Goal: Use online tool/utility: Utilize a website feature to perform a specific function

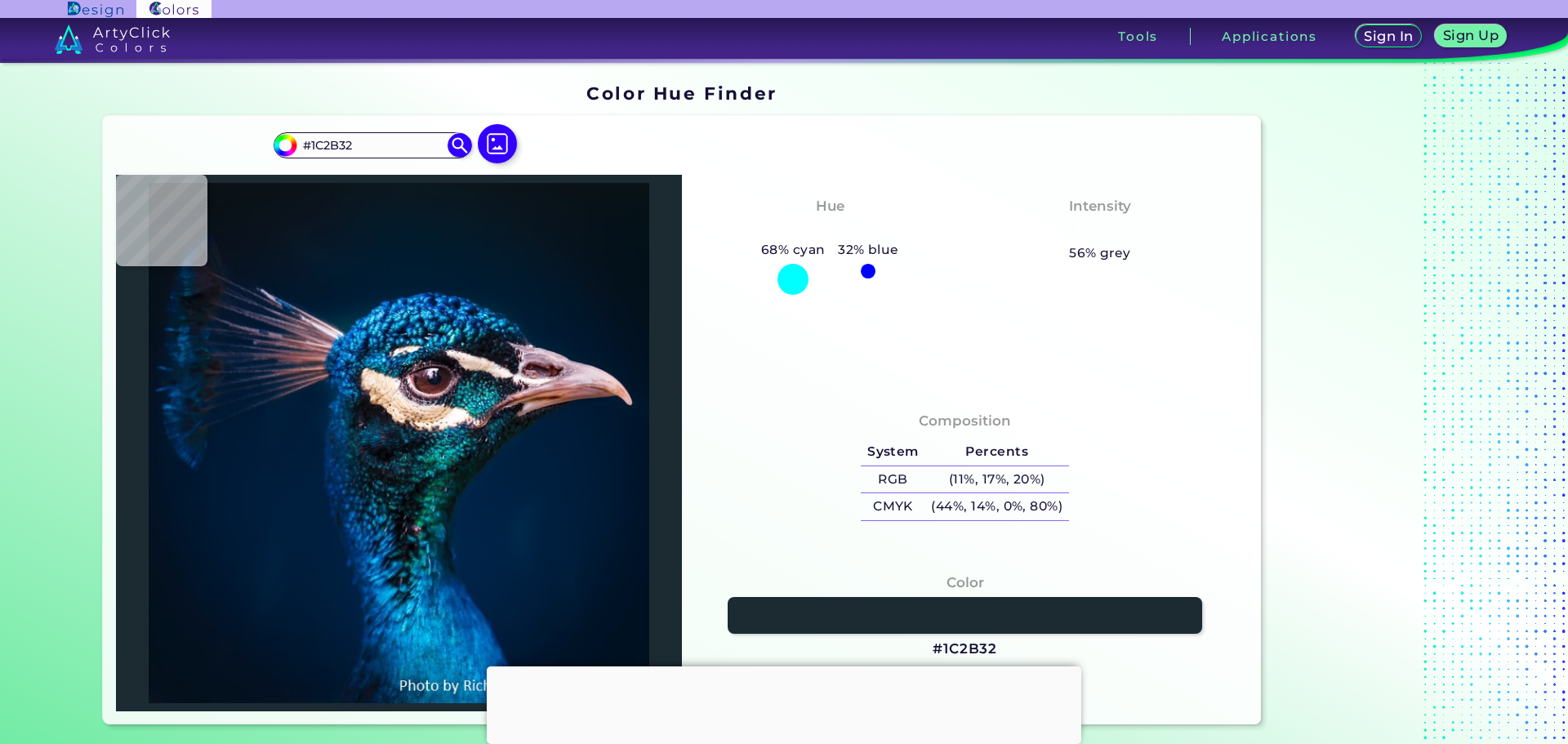
type input "#070c13"
type input "#070C13"
type input "#070a11"
type input "#070A11"
type input "#061012"
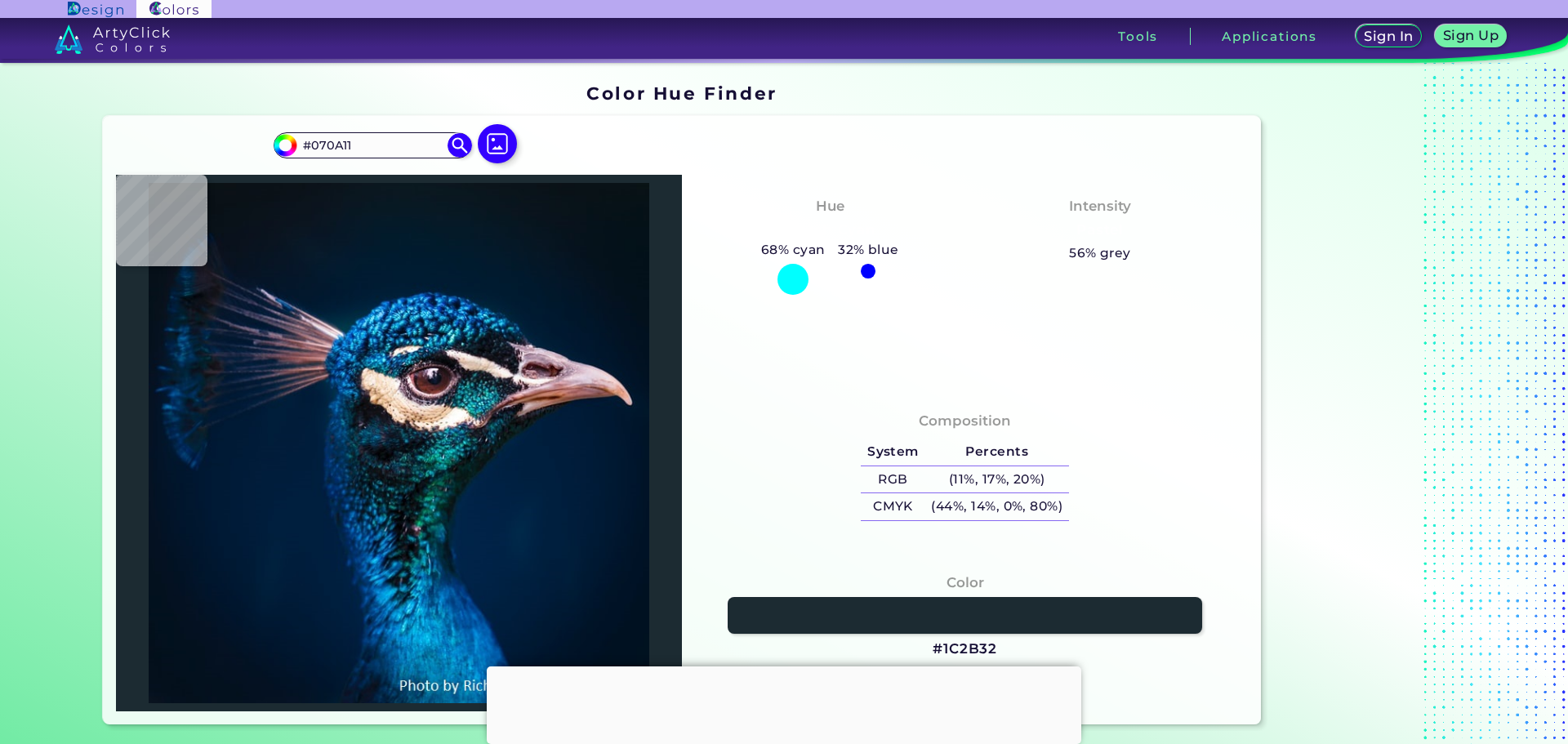
type input "#061012"
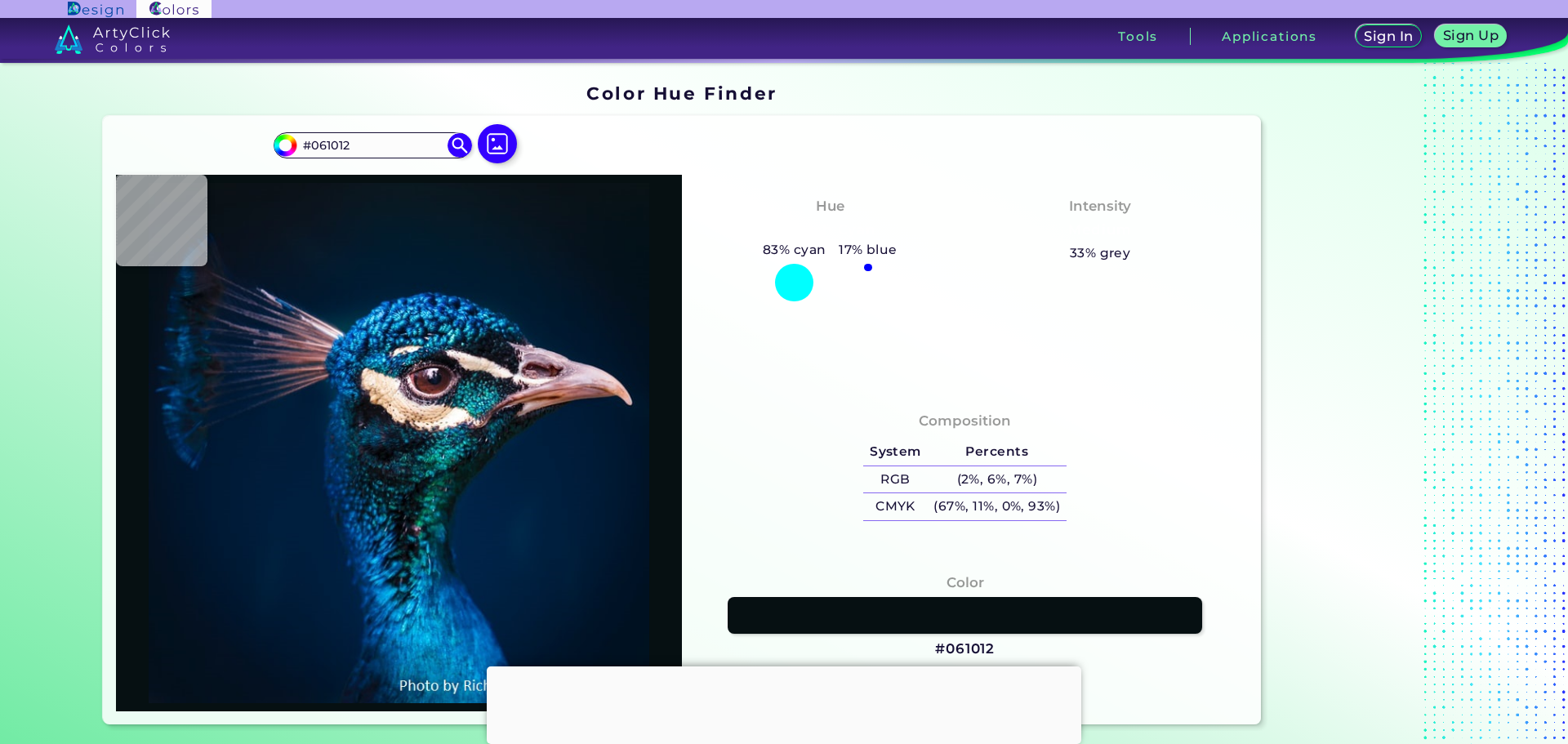
type input "#071116"
type input "#163b41"
type input "#163B41"
type input "#00212e"
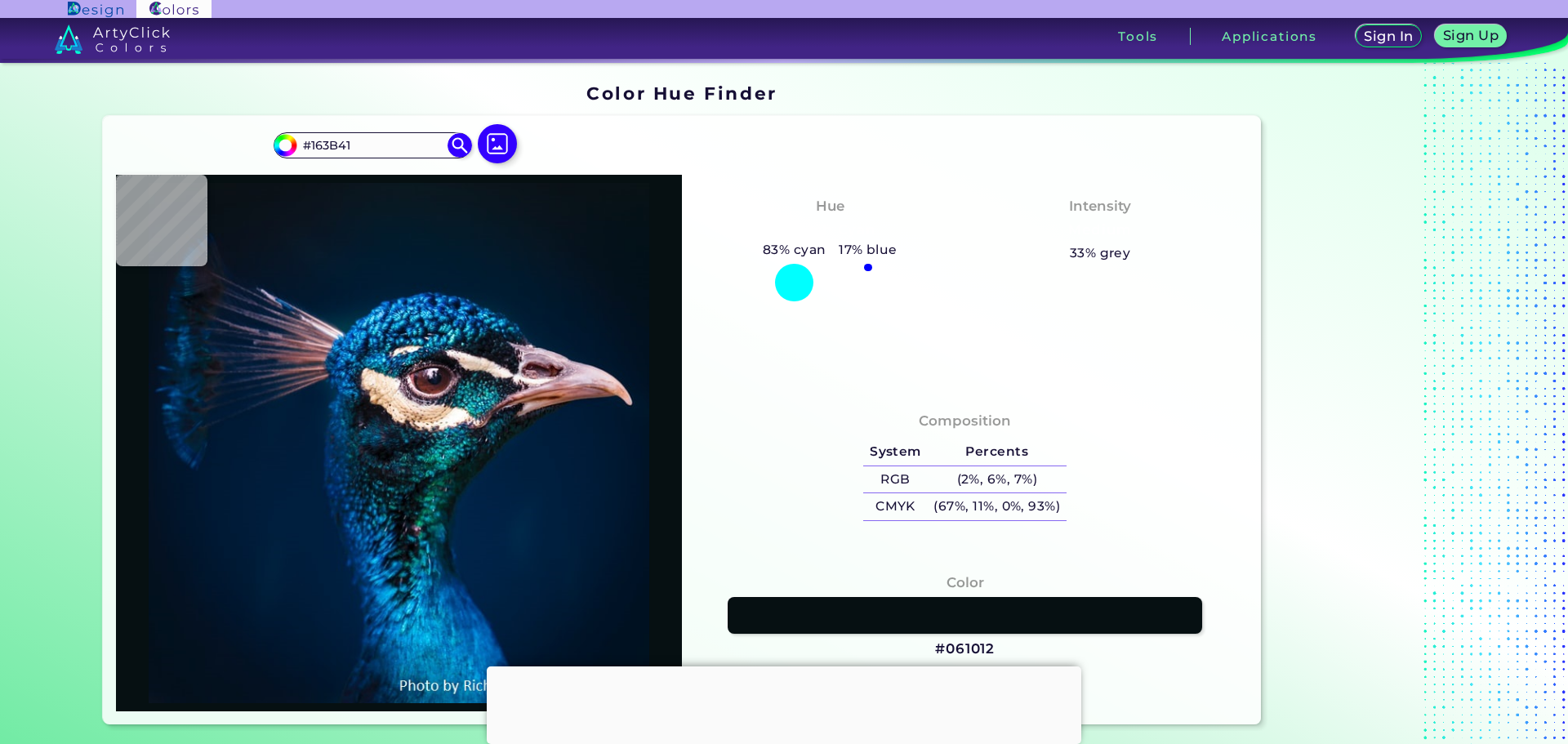
type input "#00212E"
type input "#165d65"
type input "#165D65"
type input "#103140"
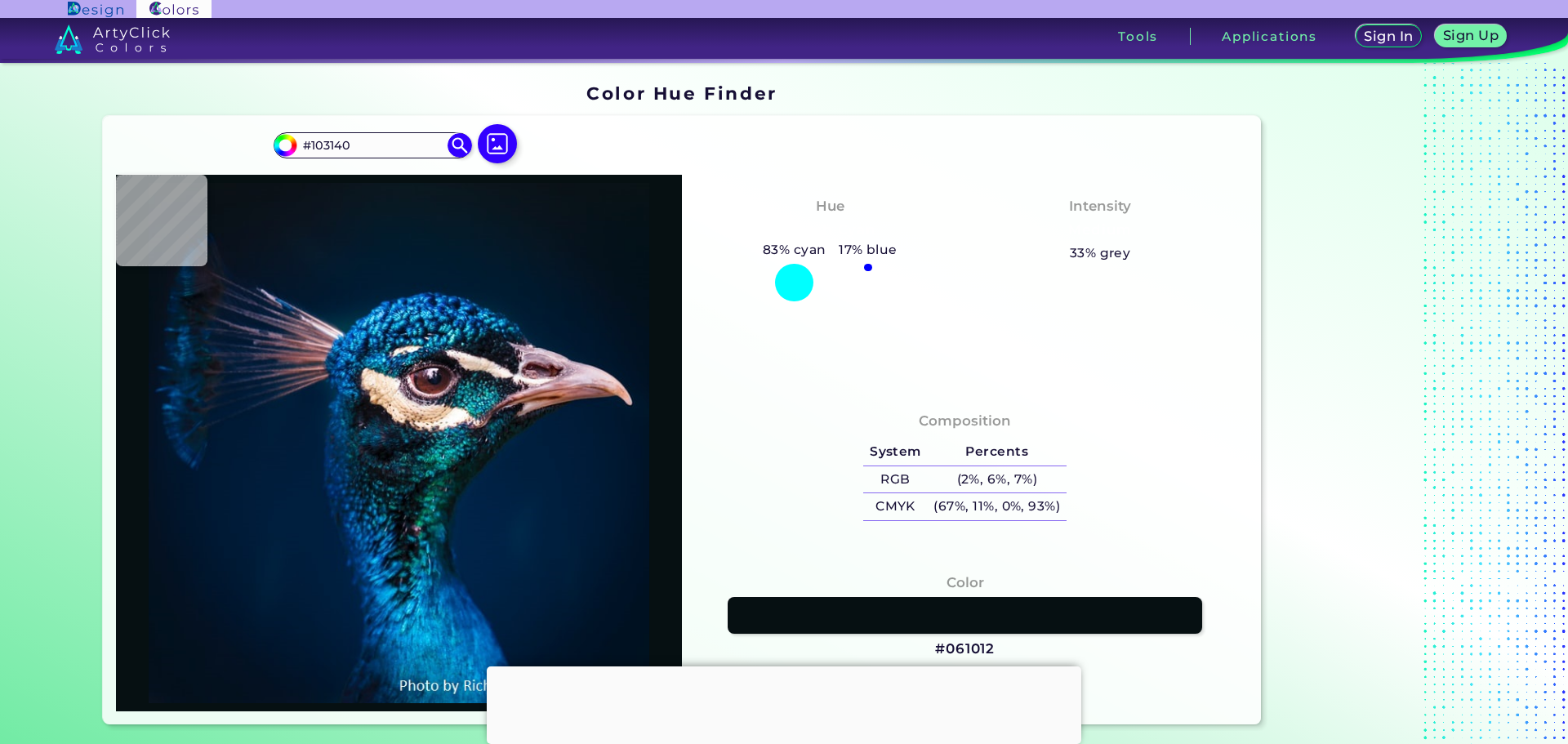
type input "#08354e"
type input "#08354E"
type input "#011622"
type input "#020307"
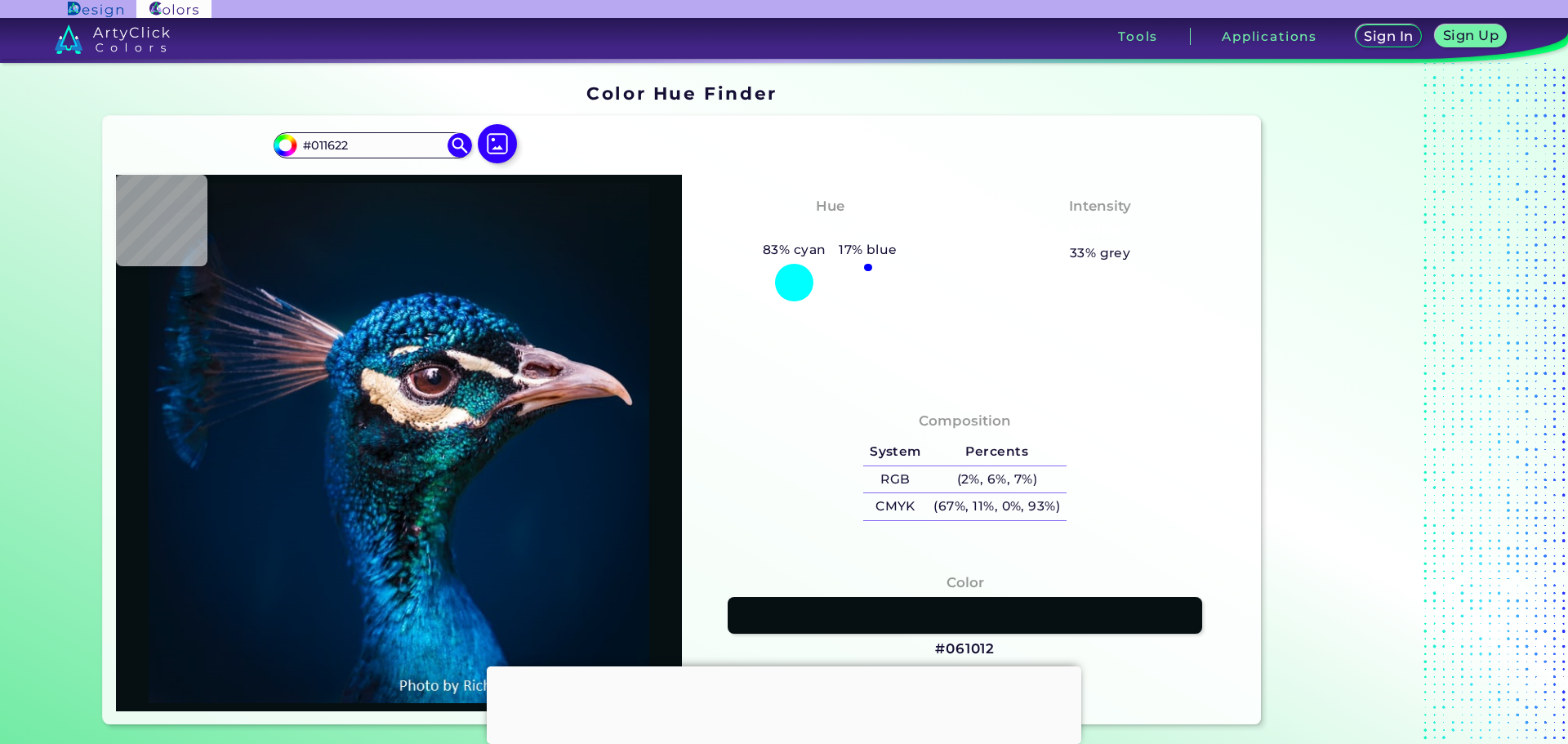
type input "#020307"
type input "#090b0e"
type input "#090B0E"
type input "#071217"
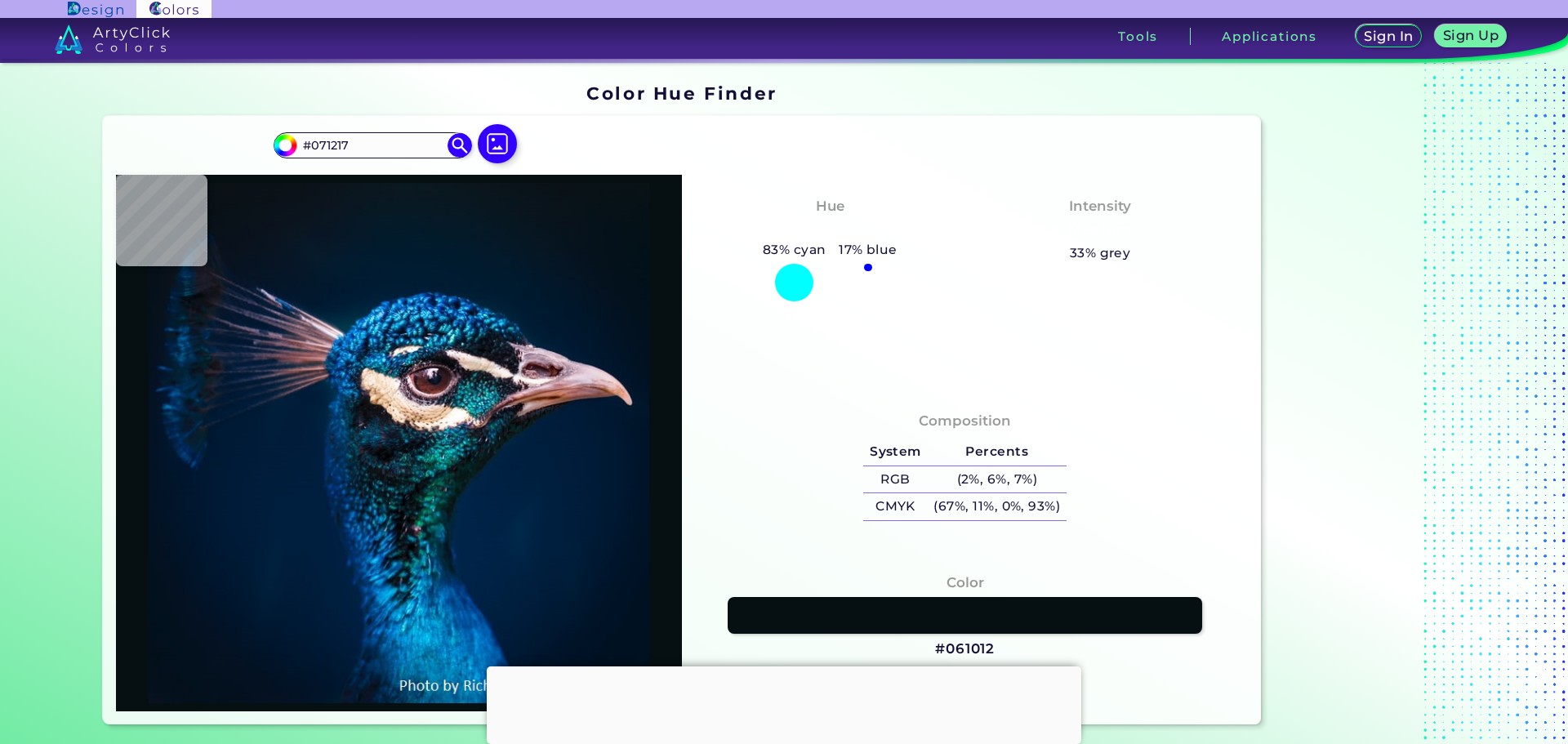
type input "#081c1e"
type input "#081C1E"
type input "#020d13"
type input "#020D13"
type input "#001419"
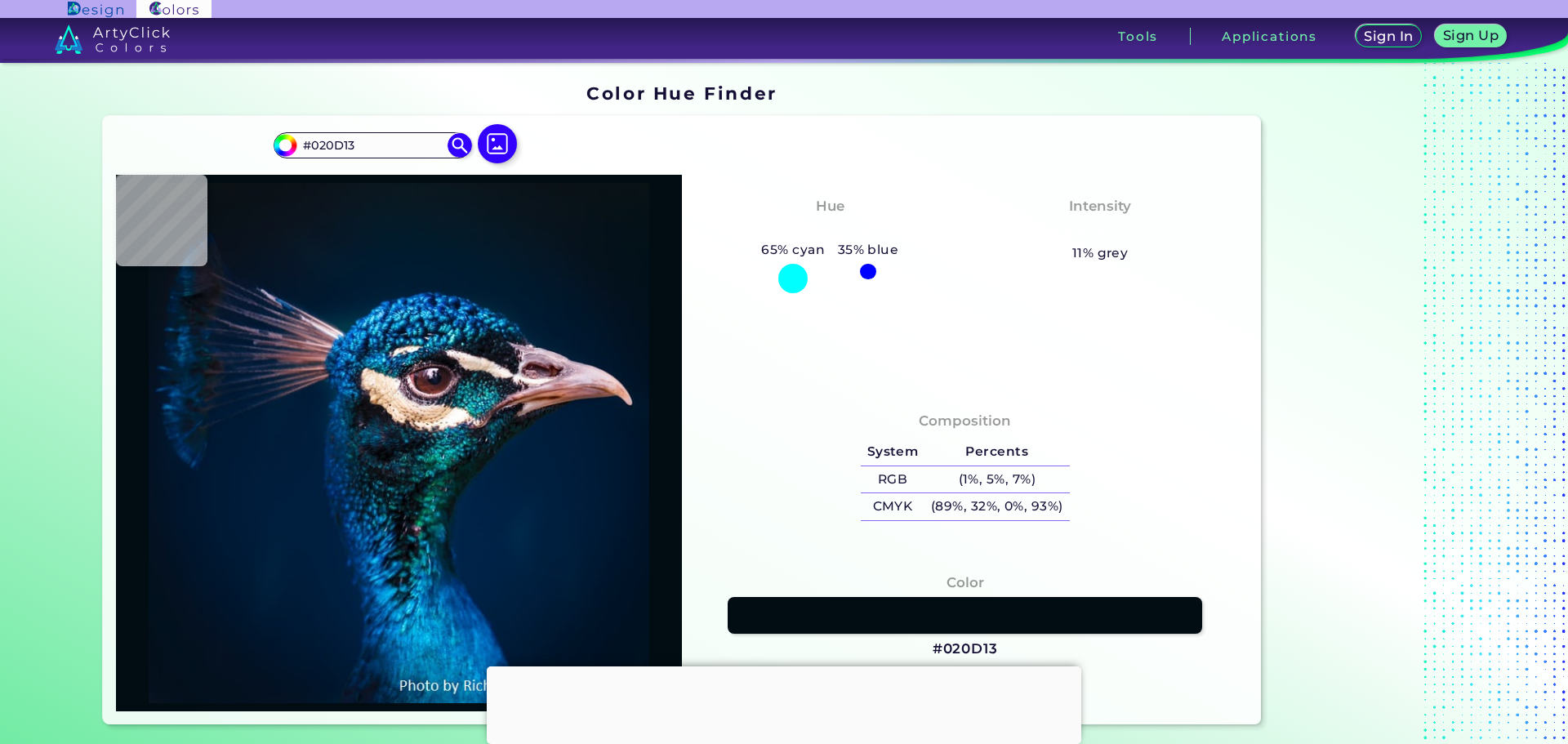
type input "#001419"
type input "#0e2d30"
type input "#0E2D30"
type input "#113436"
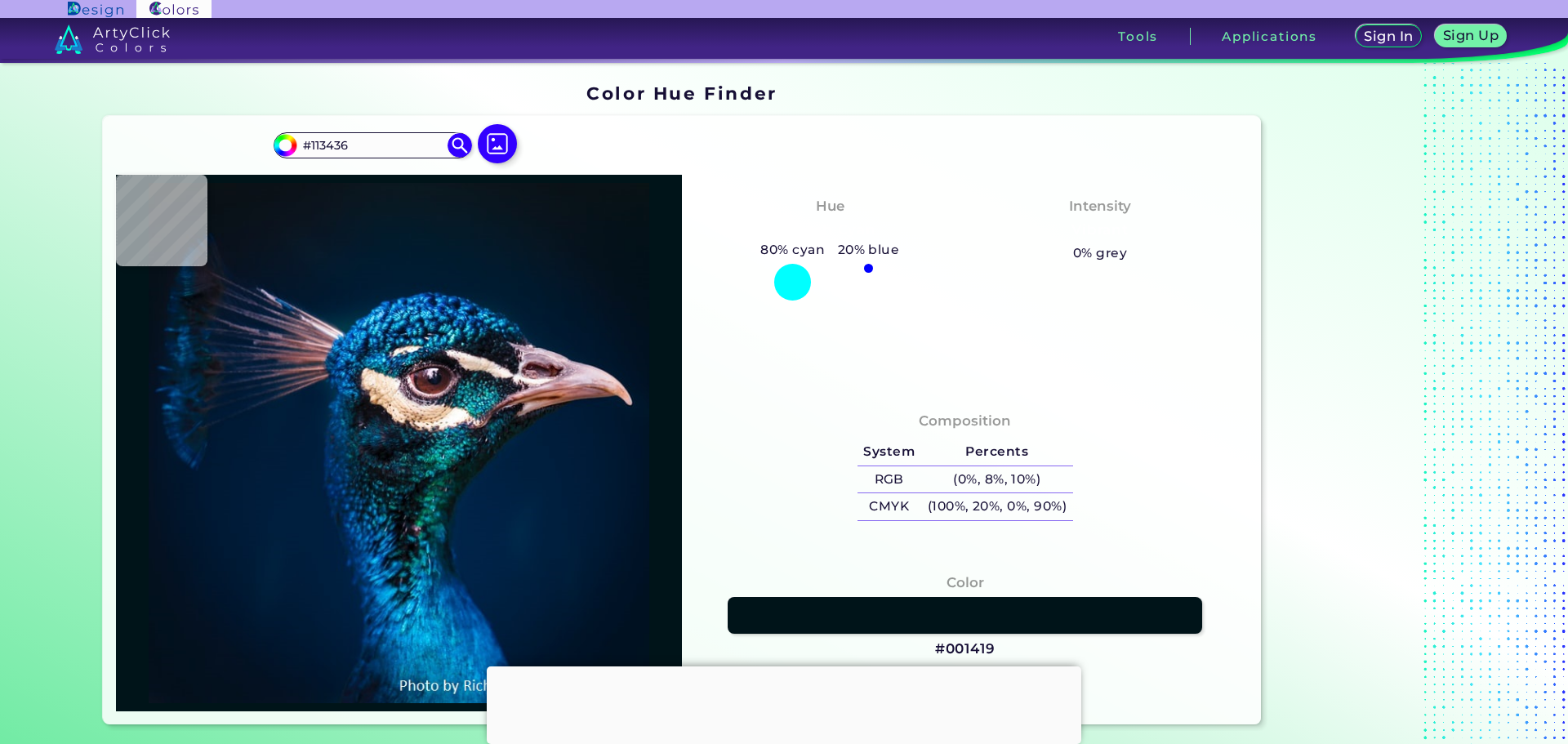
type input "#011417"
type input "#051e24"
type input "#051E24"
type input "#07353f"
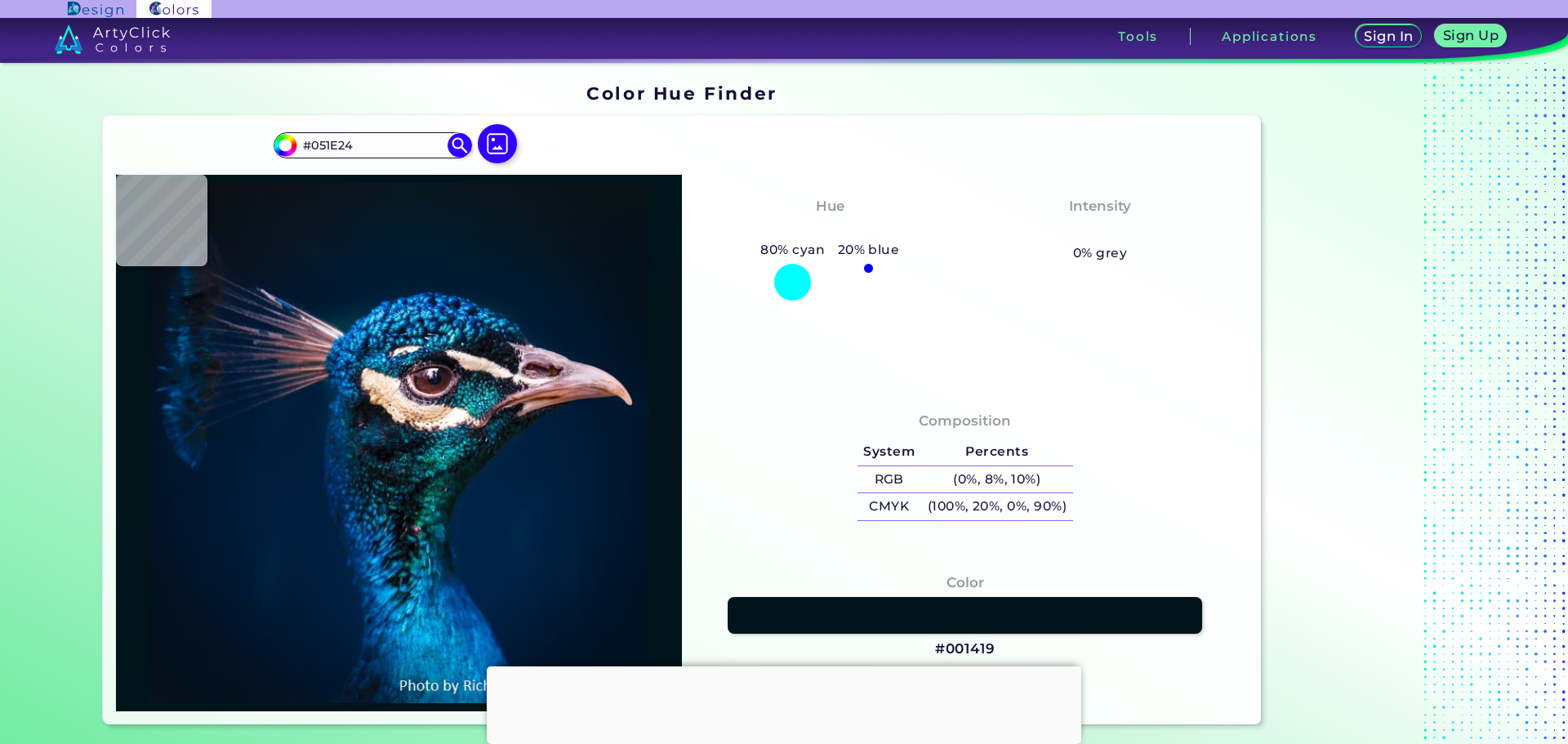
type input "#07353F"
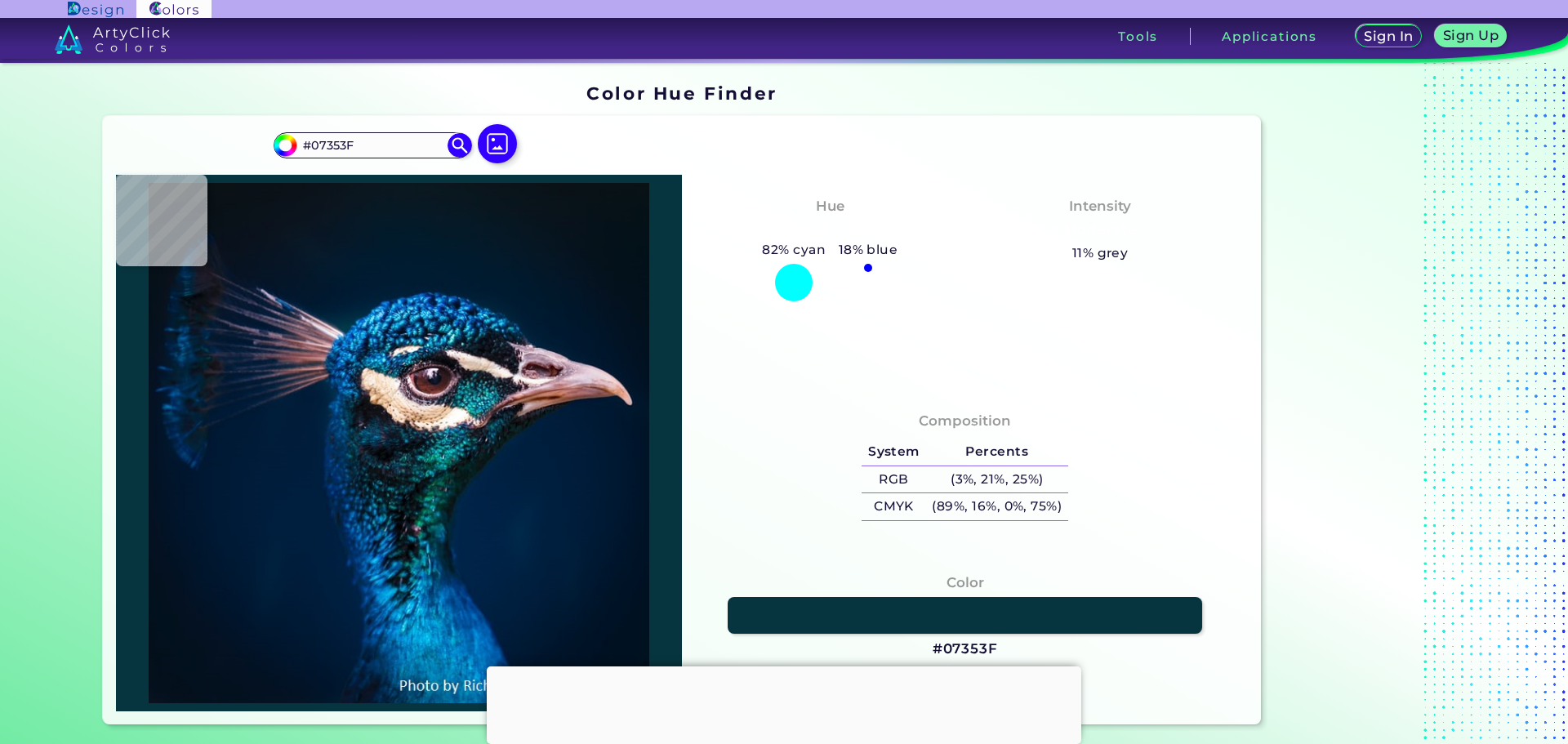
type input "#124451"
type input "#003634"
type input "#075655"
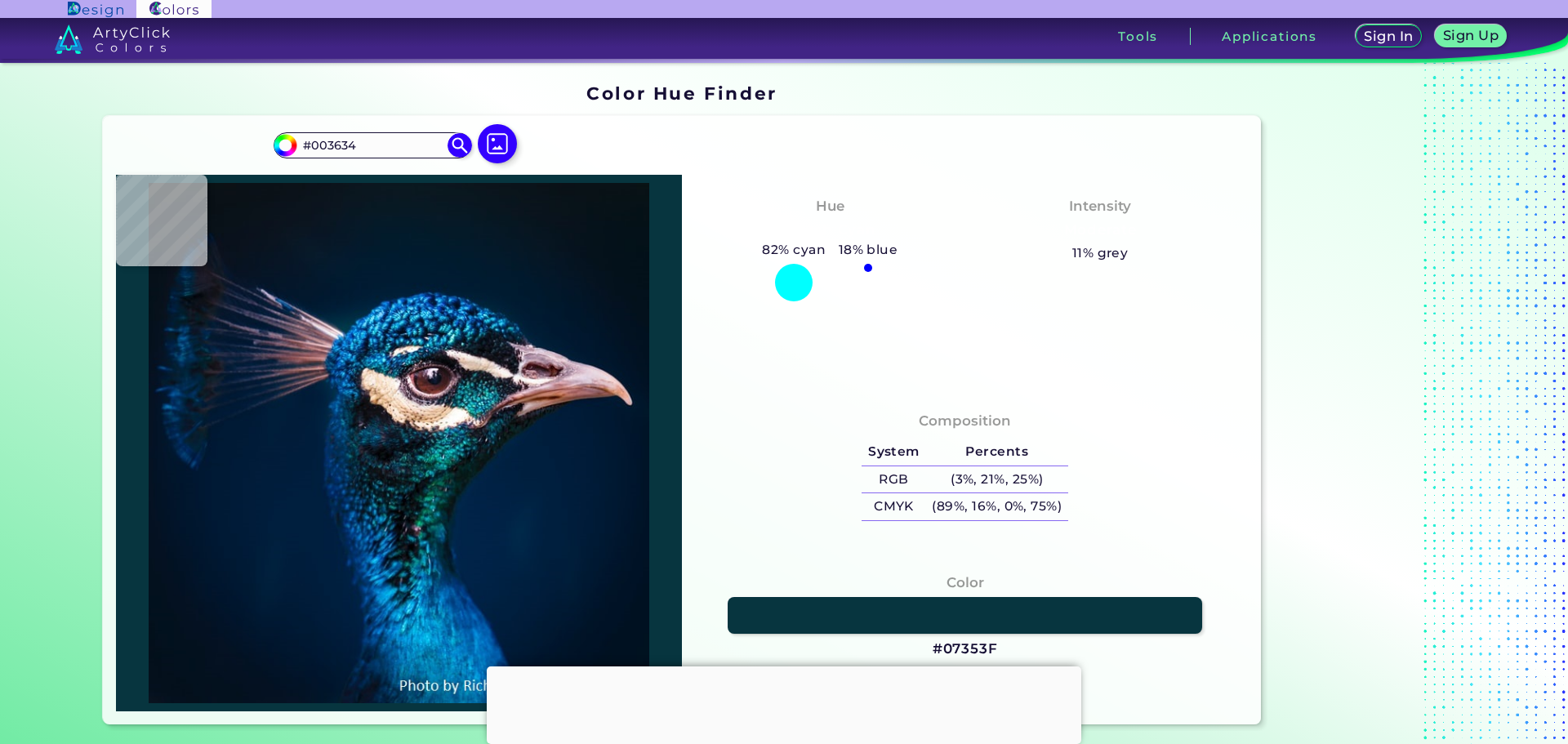
type input "#075655"
type input "#03514c"
type input "#03514C"
type input "#06657d"
type input "#06657D"
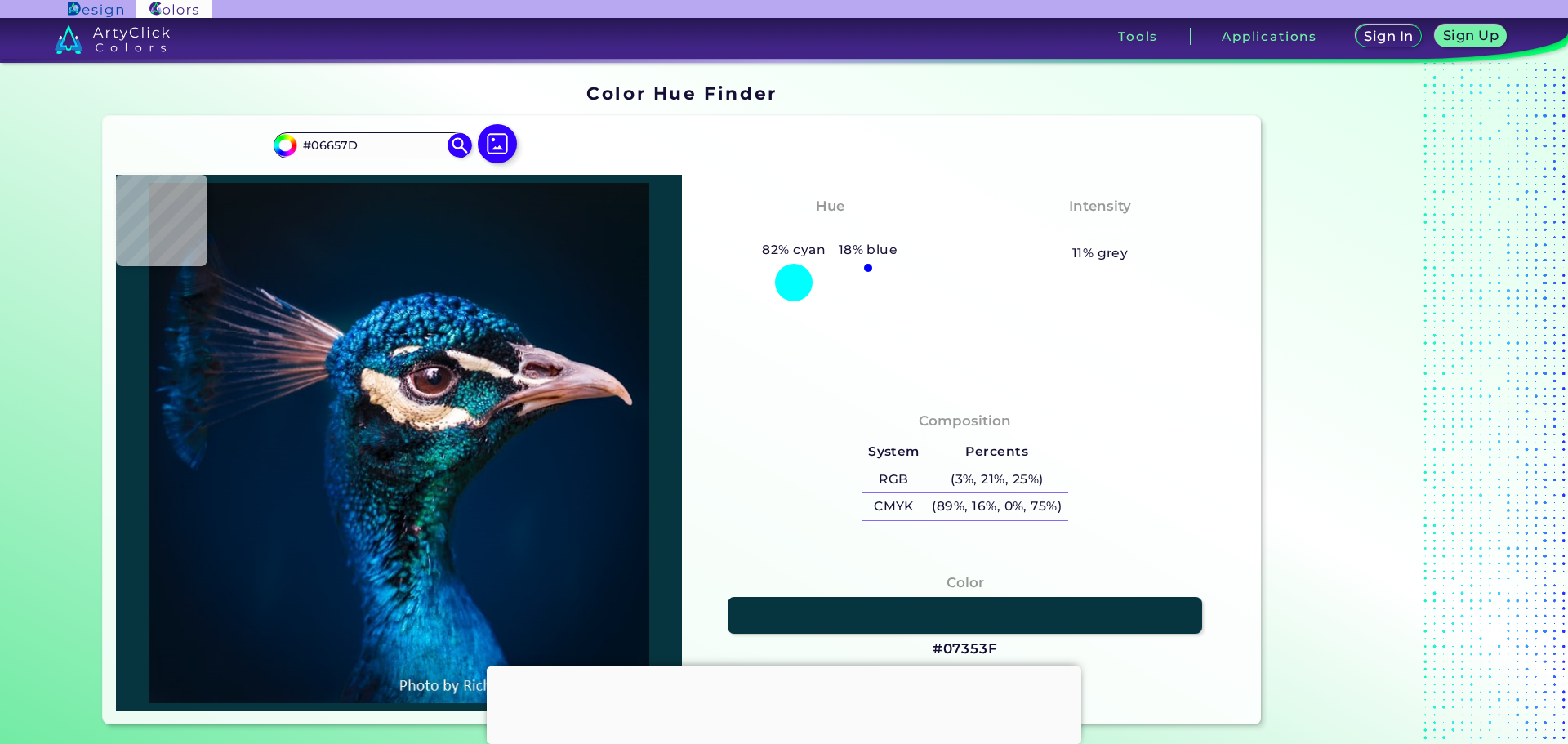
type input "#096a82"
type input "#096A82"
type input "#00394b"
type input "#00394B"
type input "#002e3a"
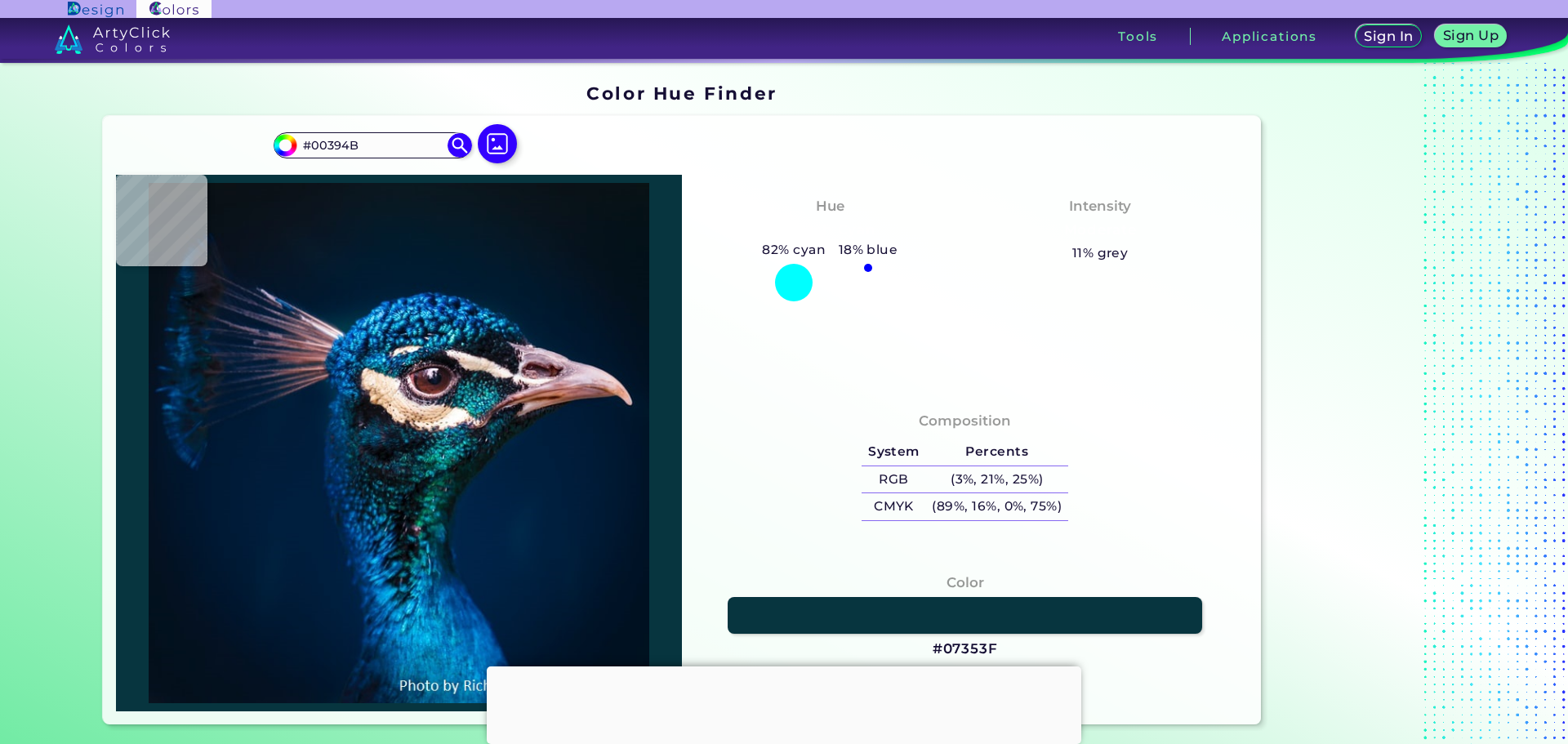
type input "#002E3A"
type input "#022e36"
type input "#022E36"
type input "#012225"
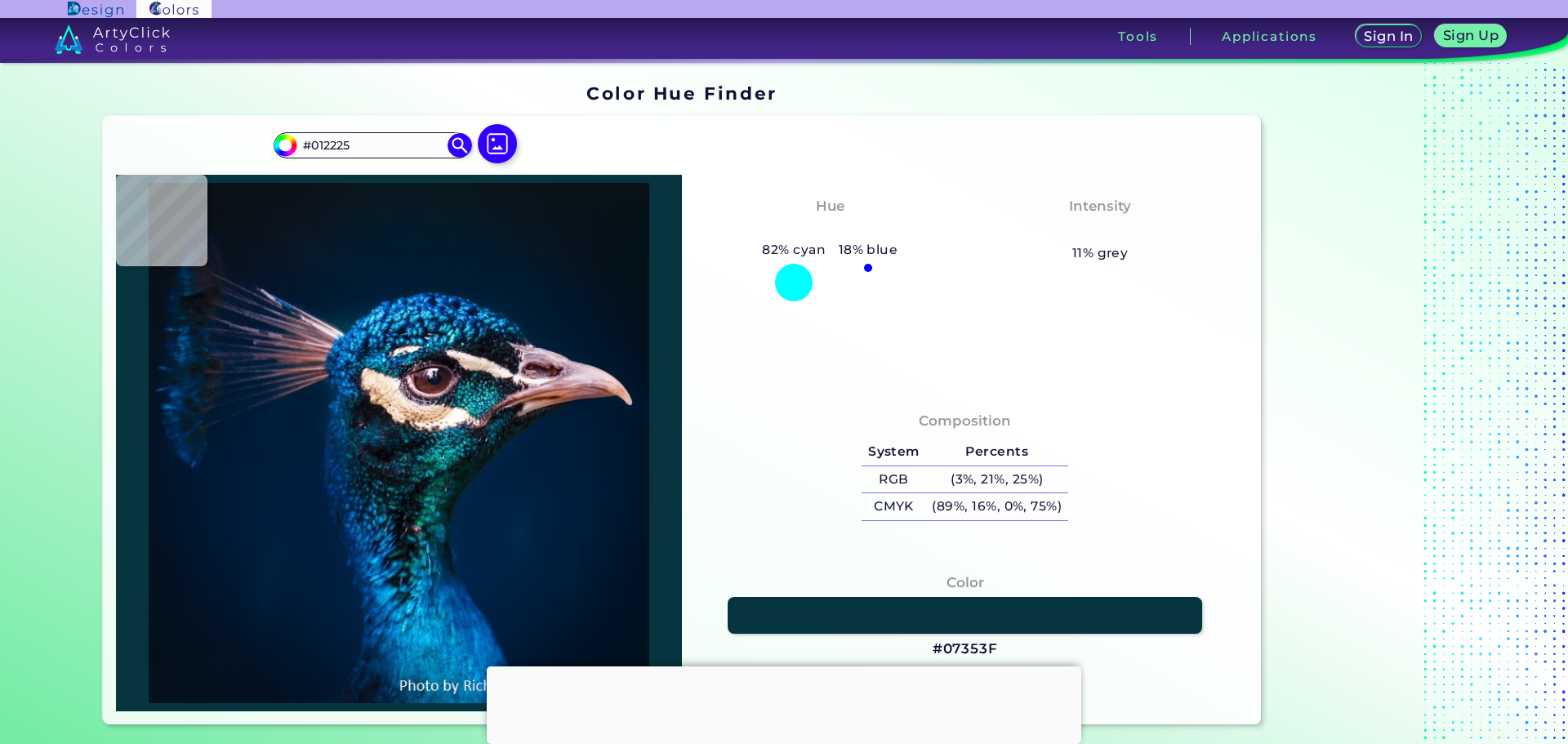
type input "#002a21"
type input "#002A21"
type input "#0b4f51"
type input "#0B4F51"
type input "#024943"
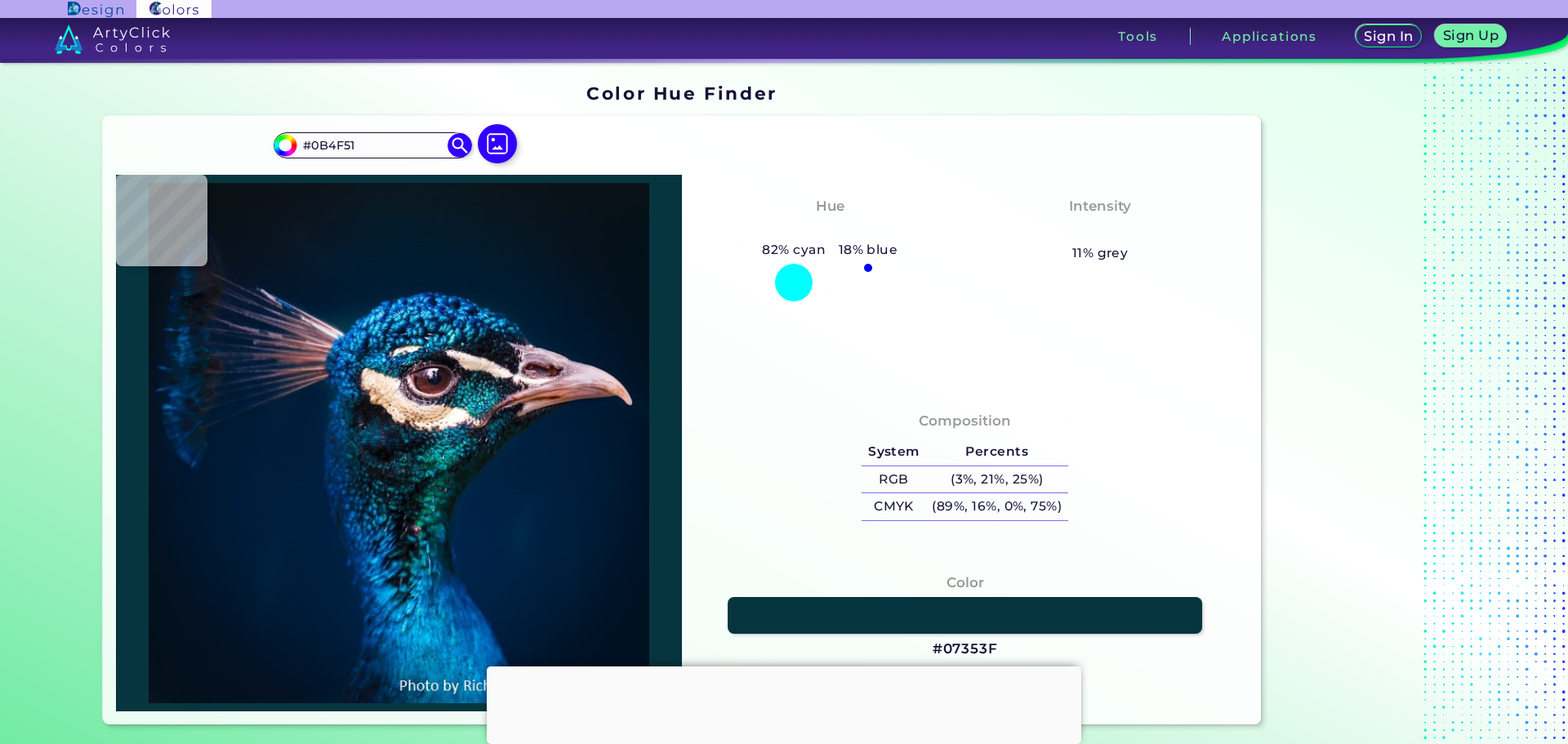
type input "#024943"
type input "#0e584d"
type input "#0E584D"
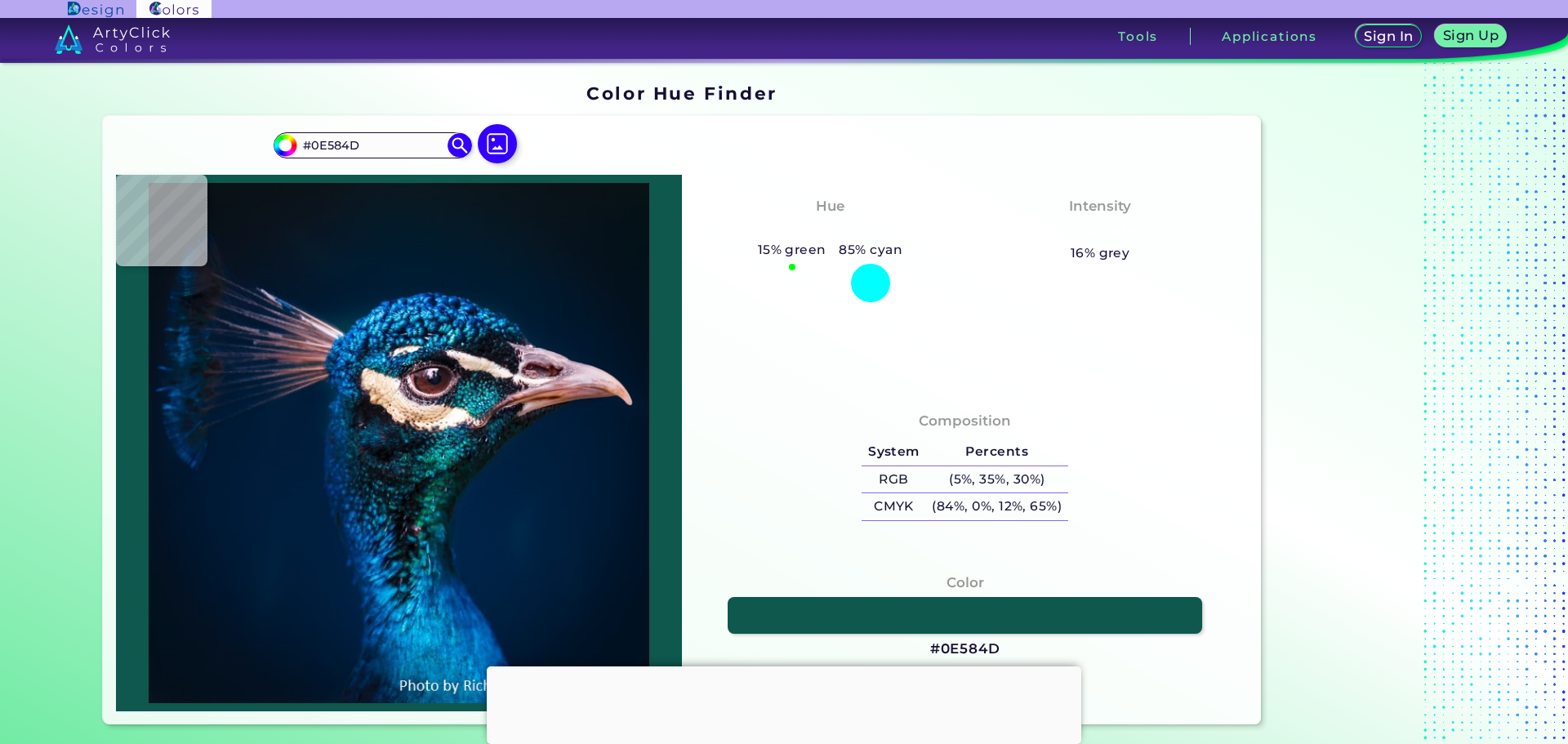
type input "#03222c"
type input "#03222C"
type input "#04868b"
type input "#04868B"
type input "#077f82"
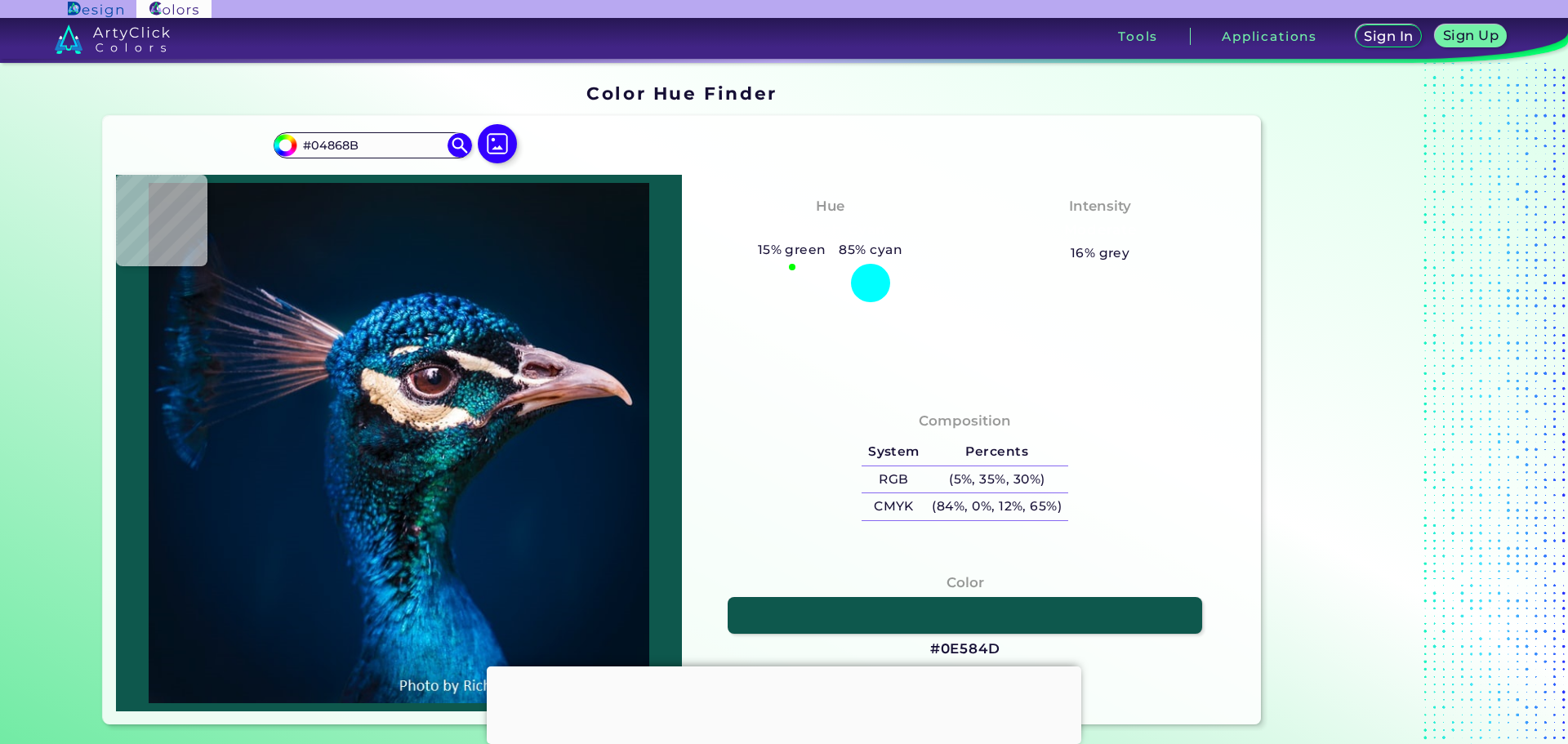
type input "#077F82"
type input "#1b9c97"
type input "#1B9C97"
type input "#015c67"
type input "#015C67"
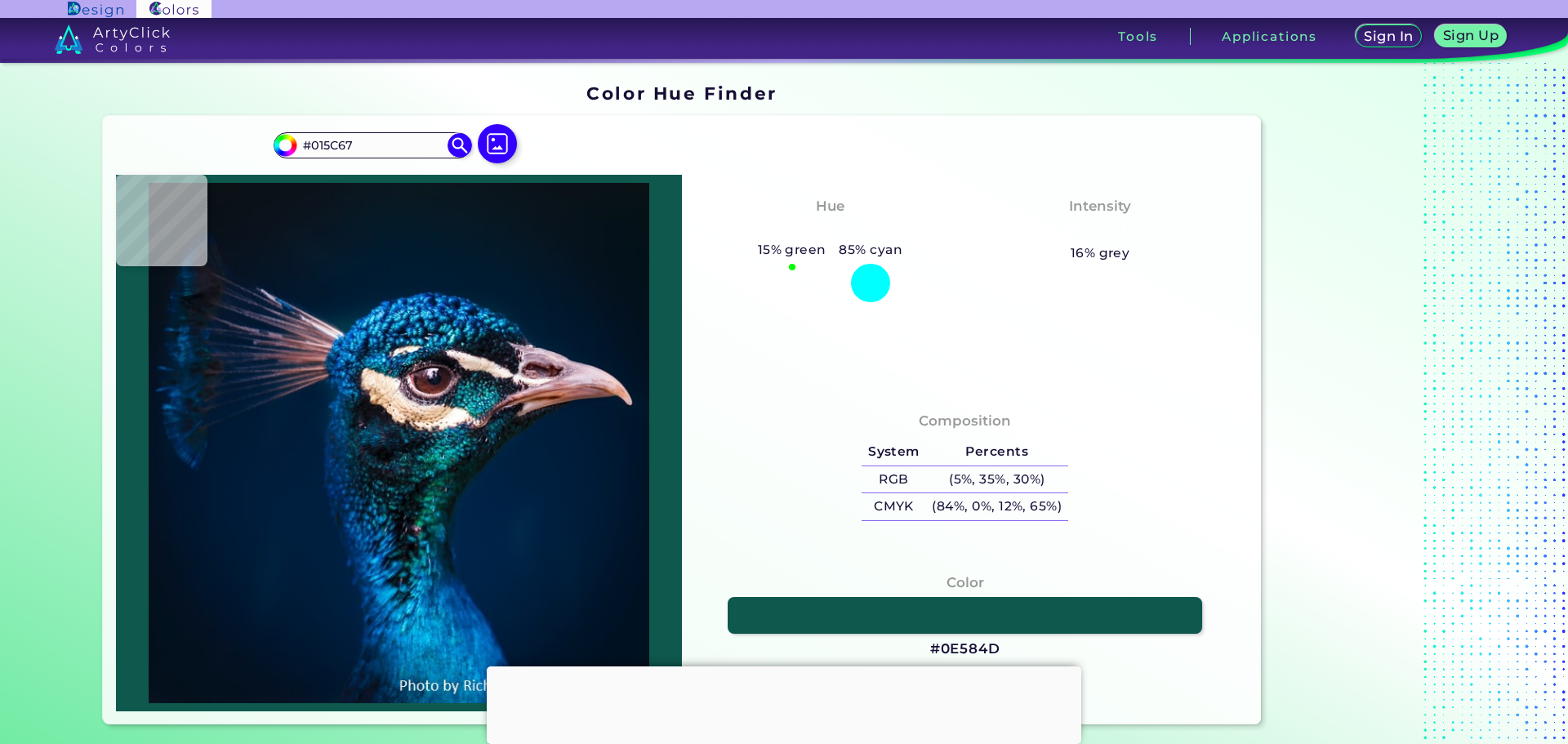
type input "#064653"
type input "#092f47"
type input "#092F47"
type input "#15647e"
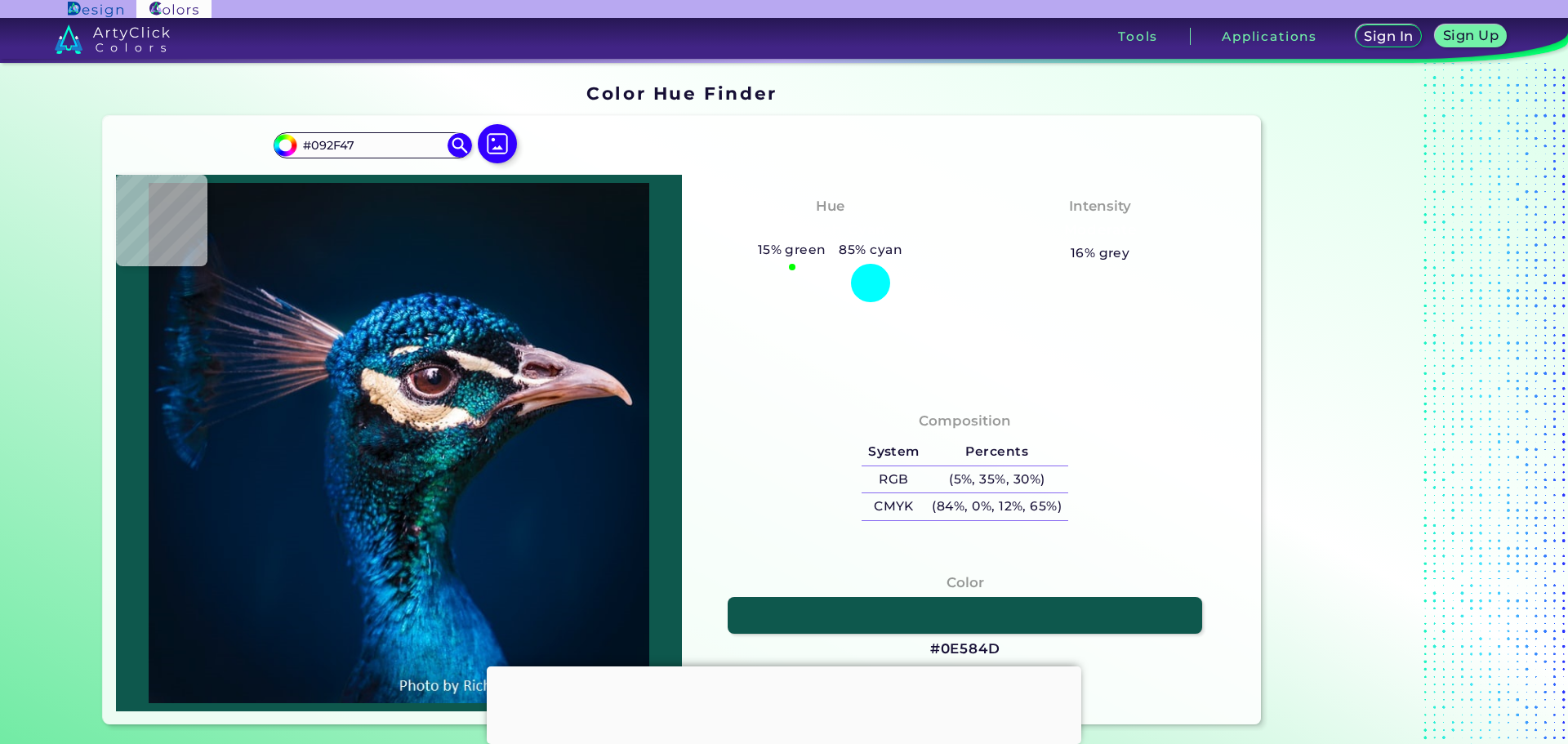
type input "#15647E"
type input "#21a1b4"
type input "#21A1B4"
type input "#3a5066"
type input "#3A5066"
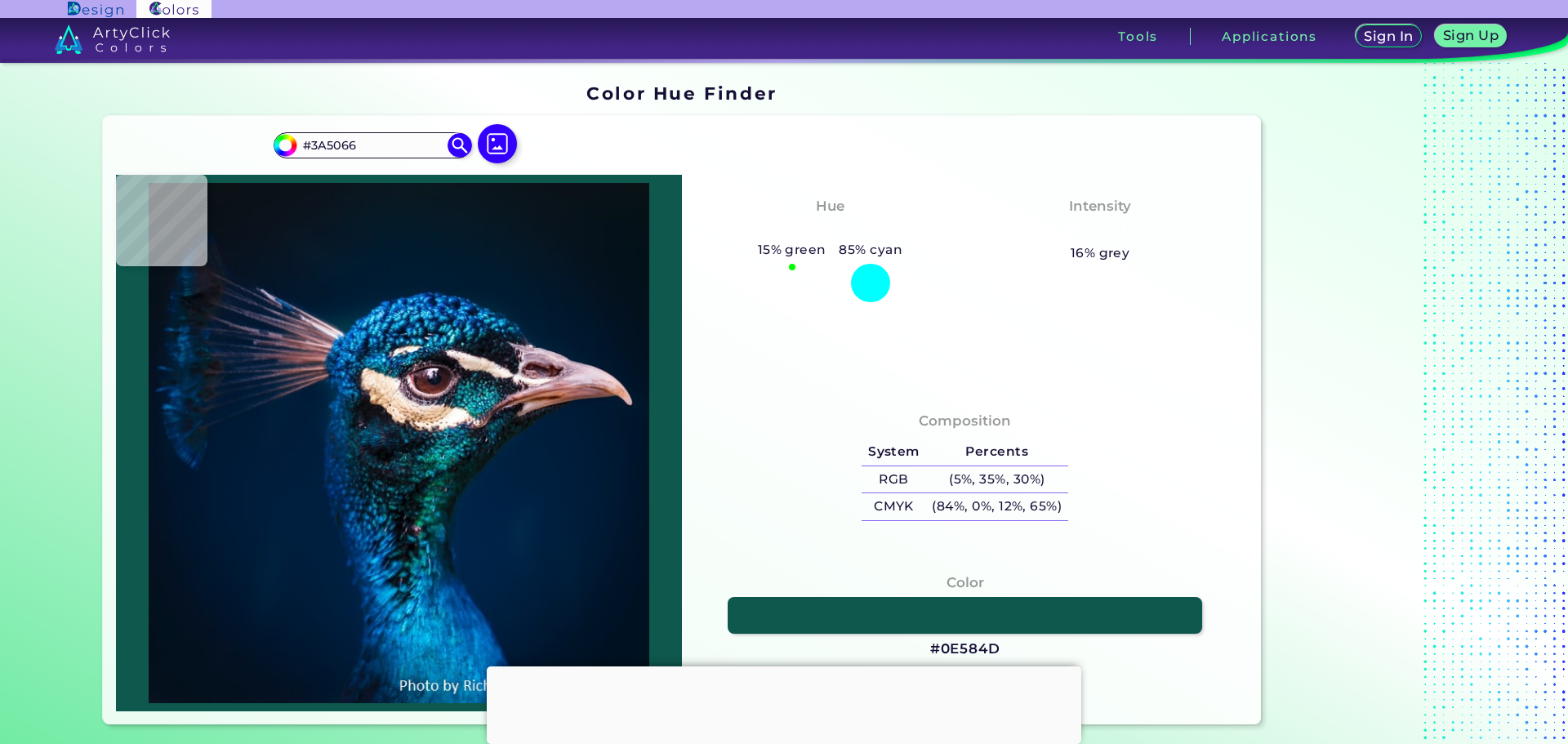
type input "#bd9b85"
type input "#BD9B85"
type input "#03818c"
type input "#03818C"
type input "#04697b"
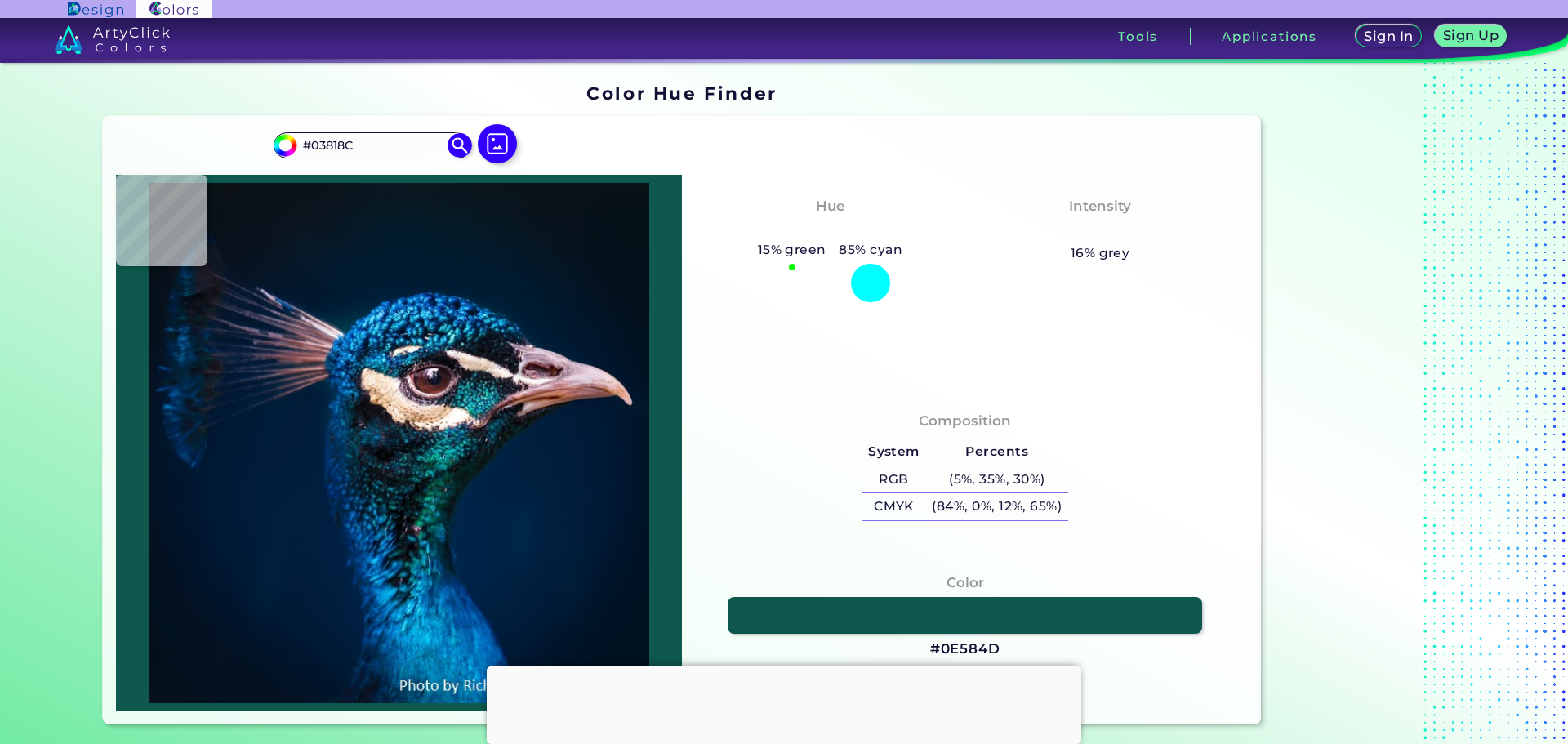
type input "#04697B"
type input "#22848d"
type input "#22848D"
type input "#157471"
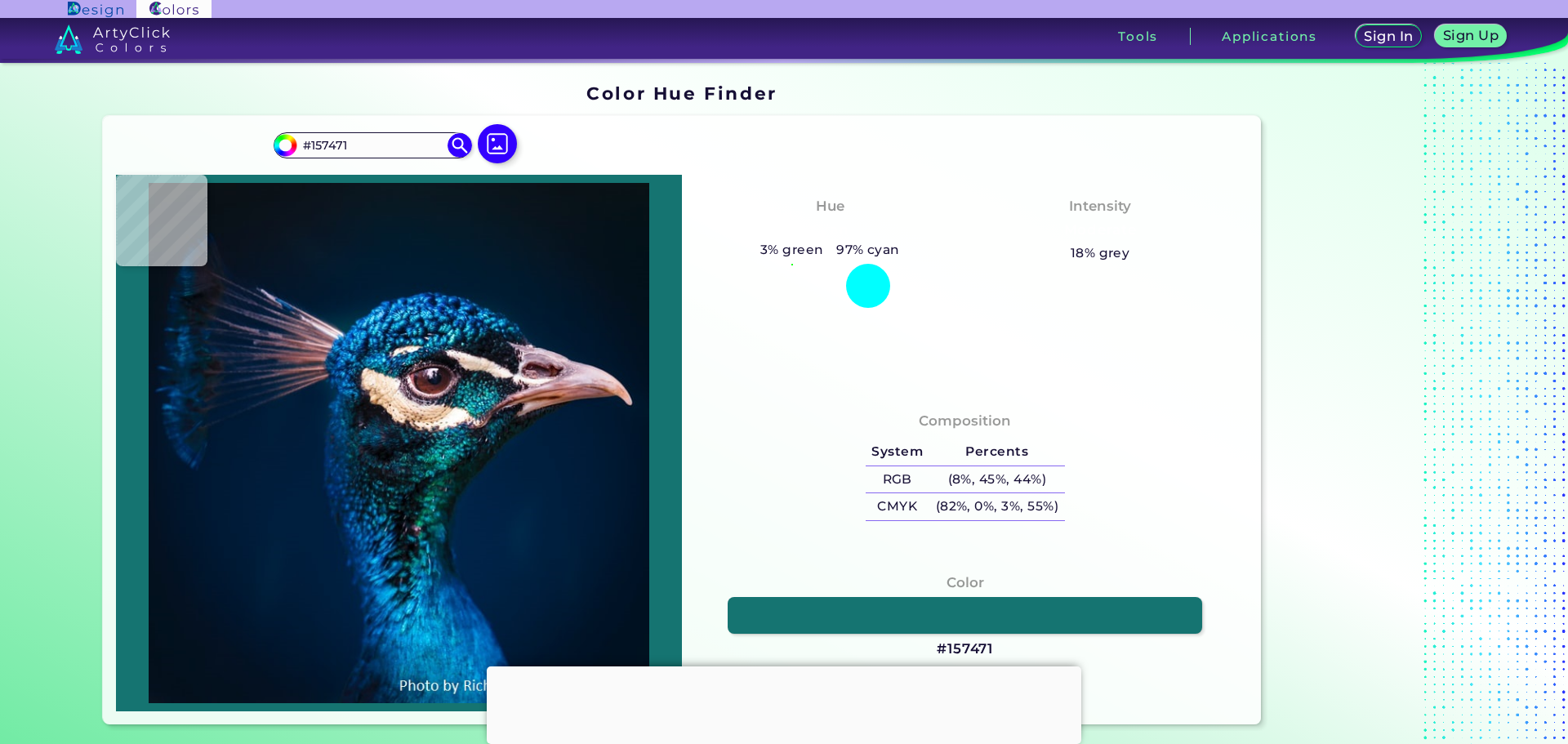
type input "#386d76"
type input "#386D76"
type input "#09191e"
type input "#09191E"
type input "#061113"
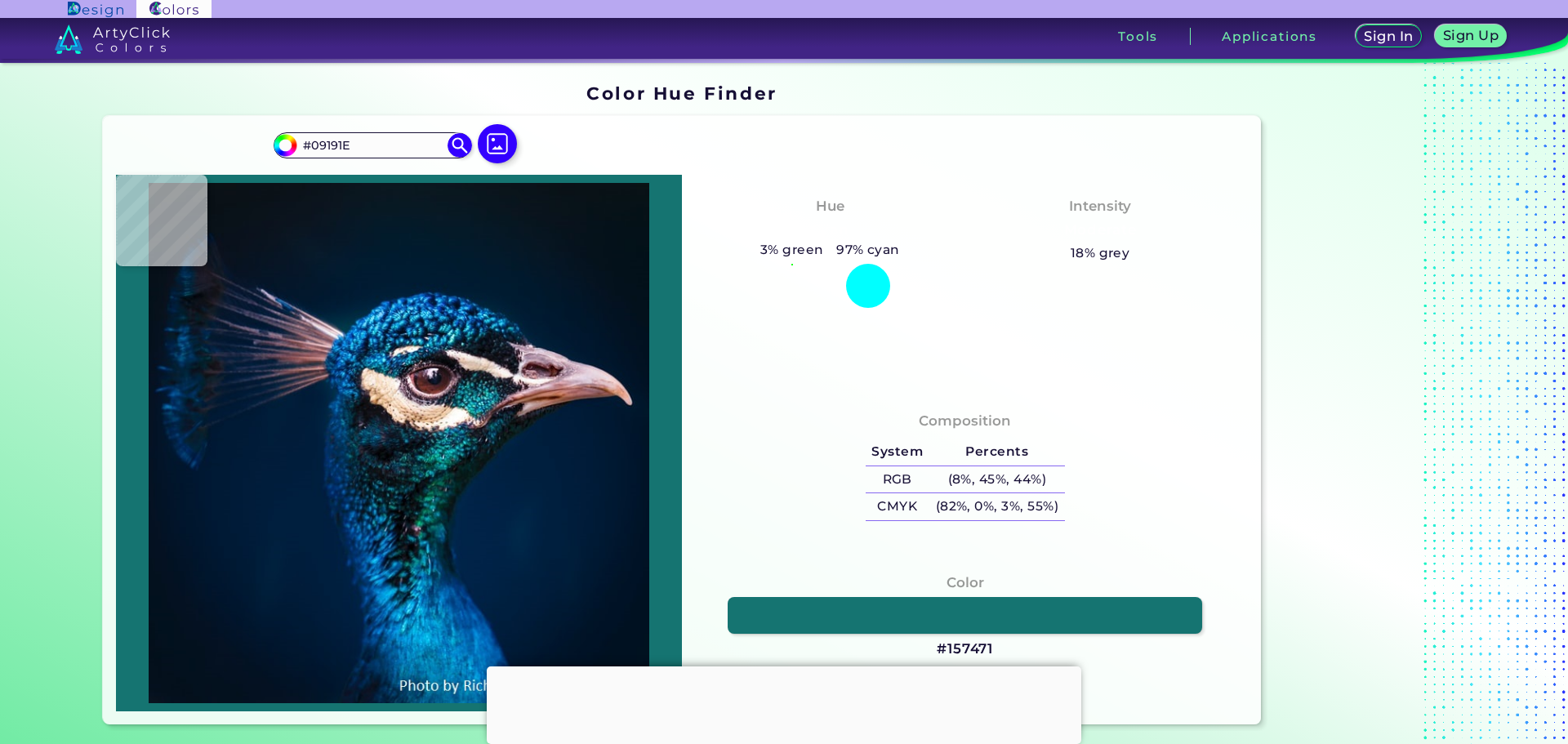
type input "#061113"
type input "#081013"
type input "#100e18"
type input "#100E18"
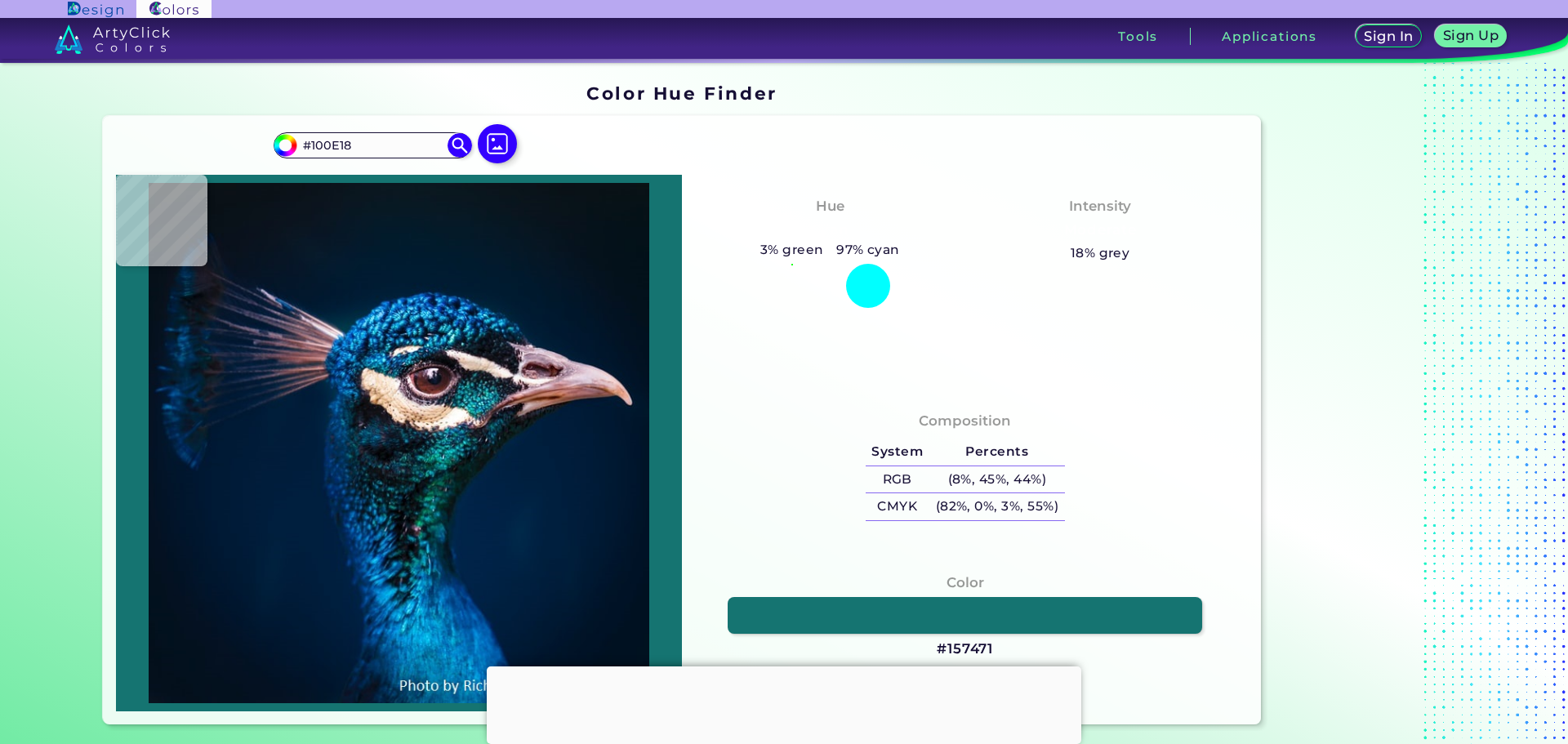
type input "#8f7c76"
type input "#8F7C76"
type input "#ccb2a0"
type input "#CCB2A0"
type input "#dfc4b0"
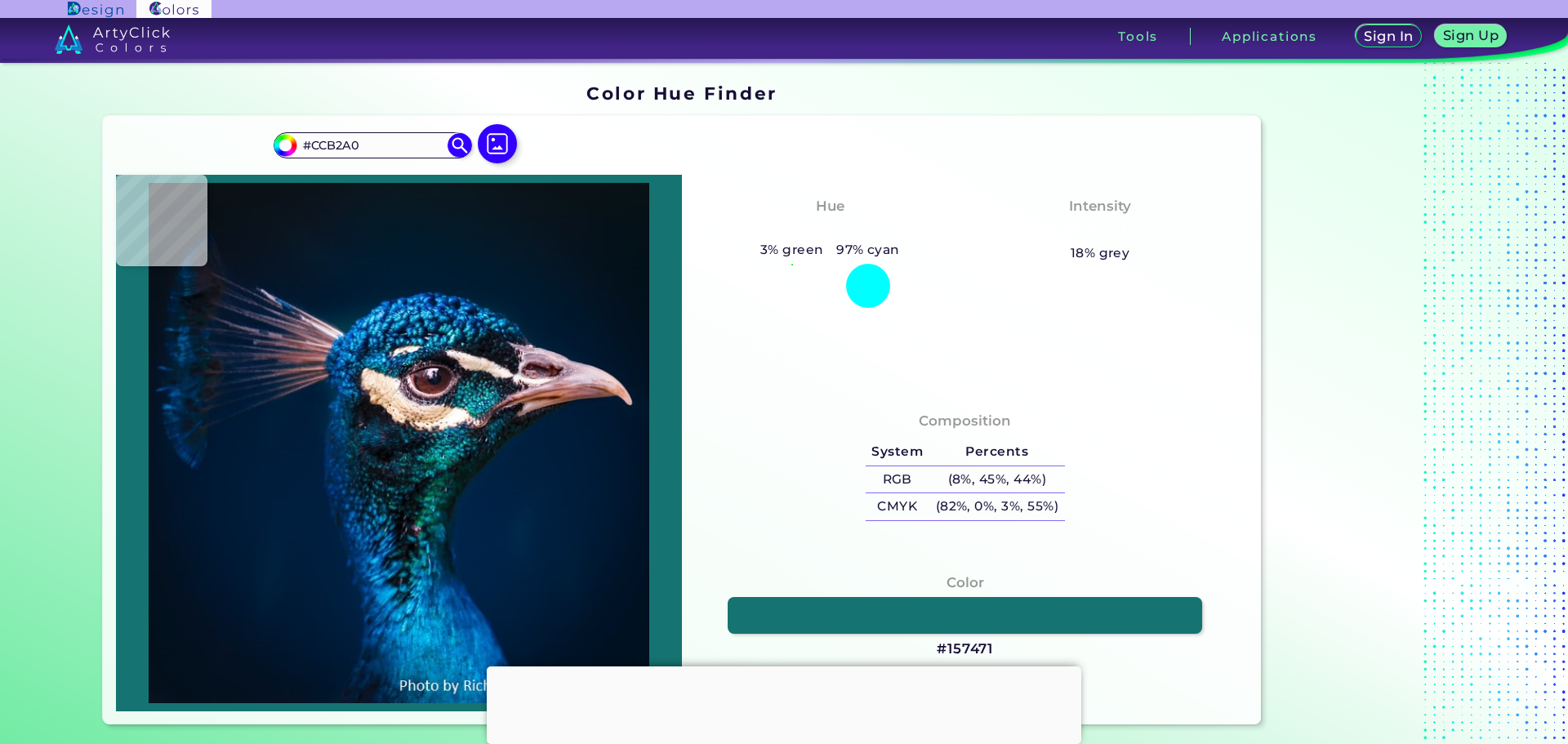
type input "#DFC4B0"
type input "#dfc3b1"
type input "#DFC3B1"
type input "#dfc3b3"
type input "#DFC3B3"
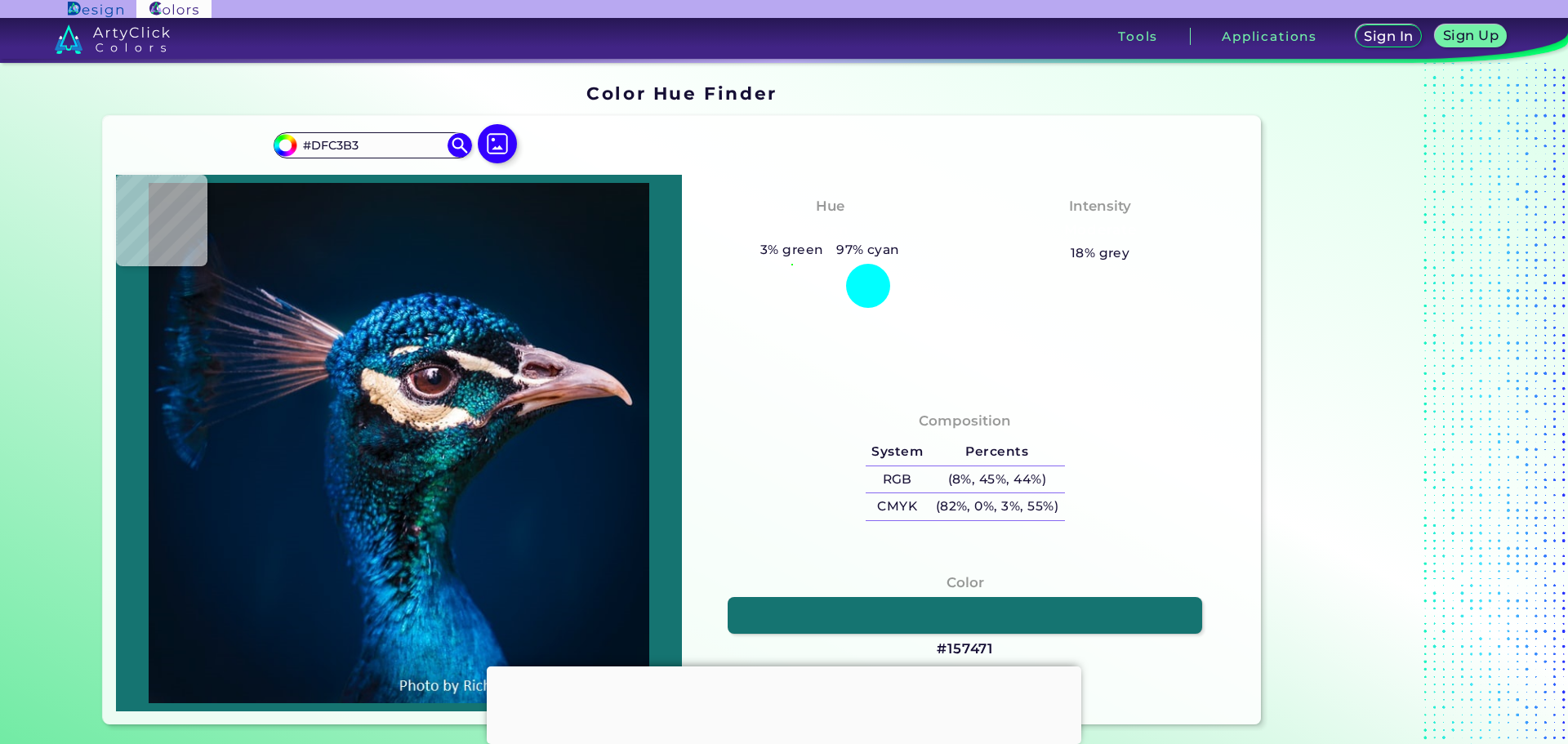
type input "#d7c8b9"
type input "#D7C8B9"
type input "#ebdddc"
type input "#EBDDDC"
type input "#151922"
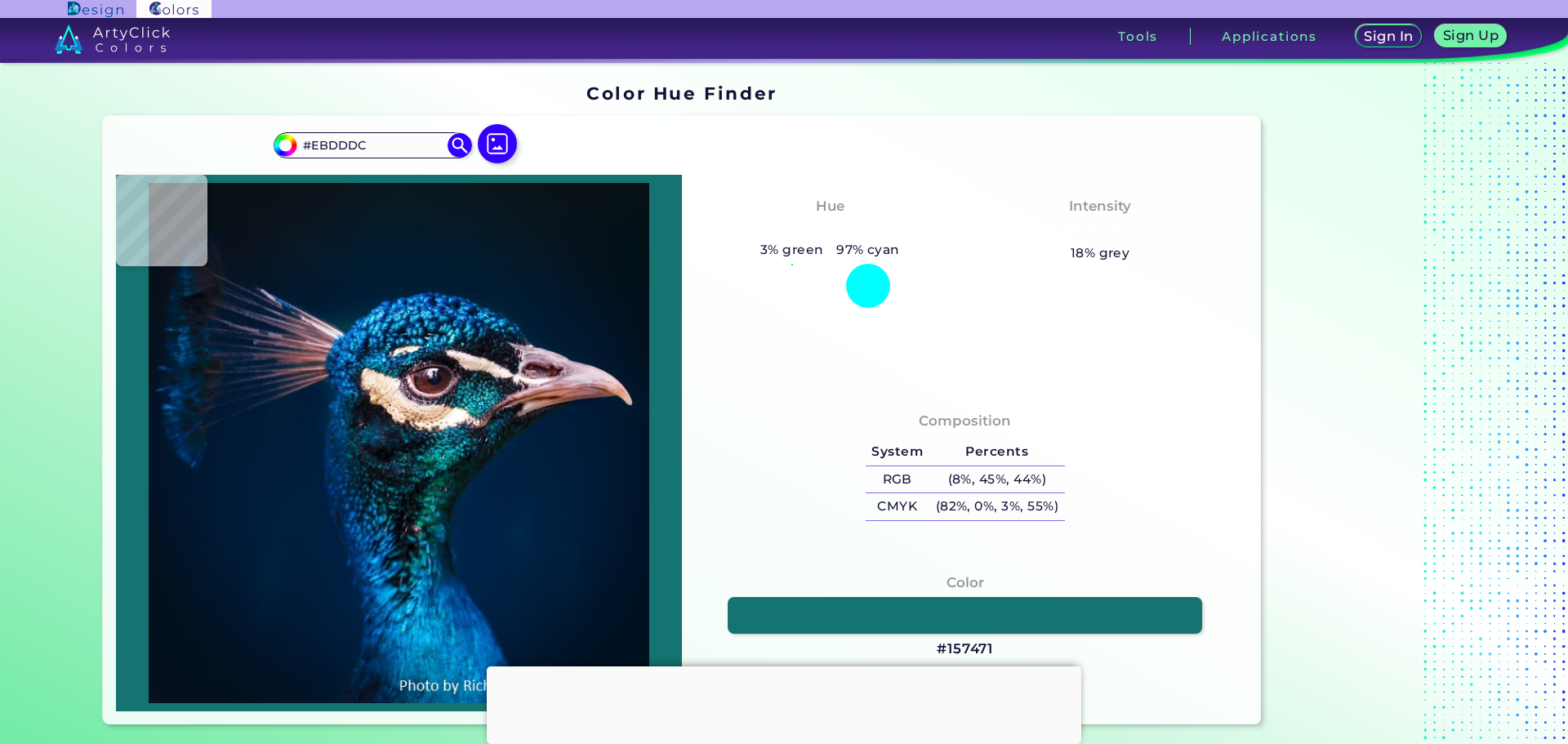
type input "#151922"
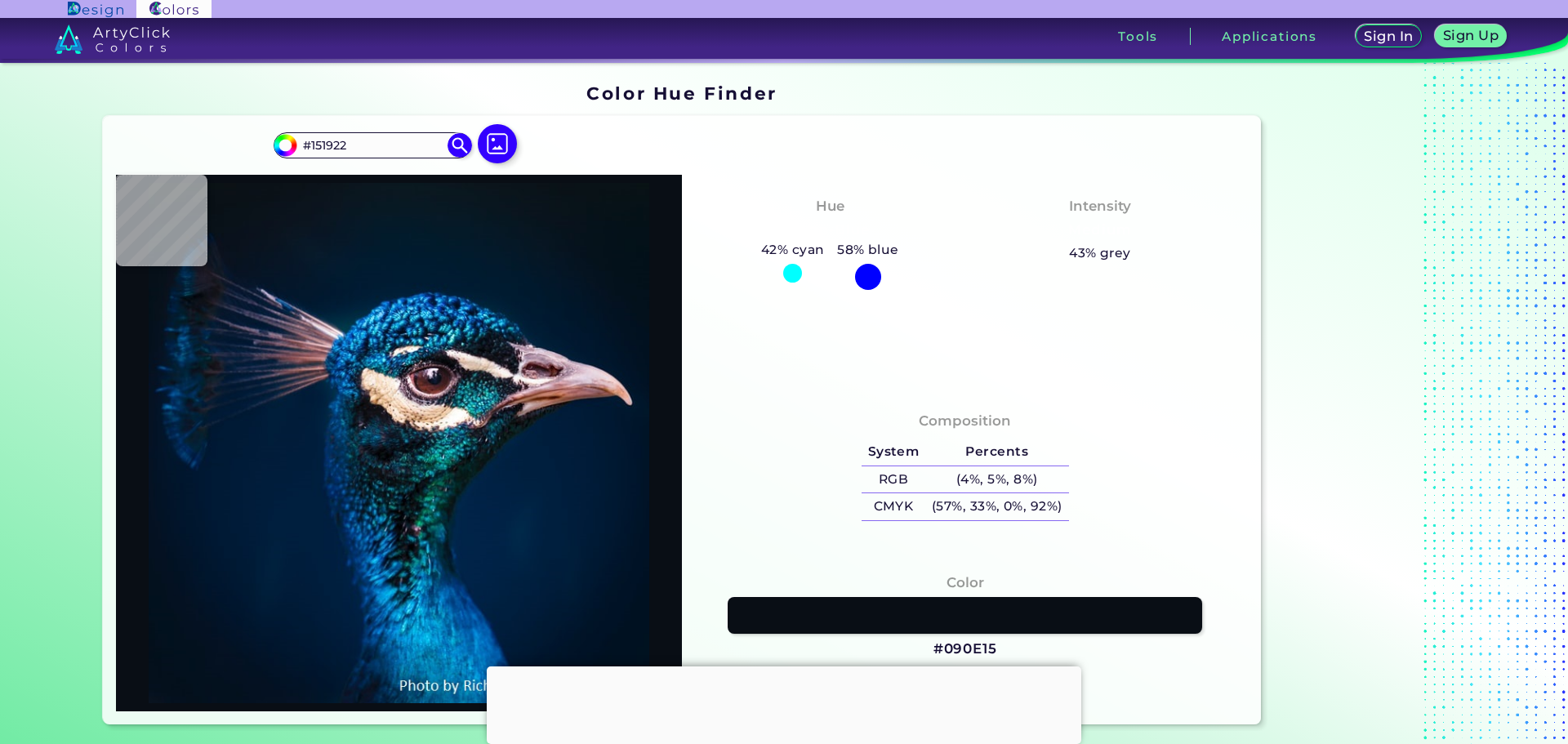
type input "#090e15"
type input "#090E15"
type input "#080b12"
type input "#080B12"
type input "#0d151d"
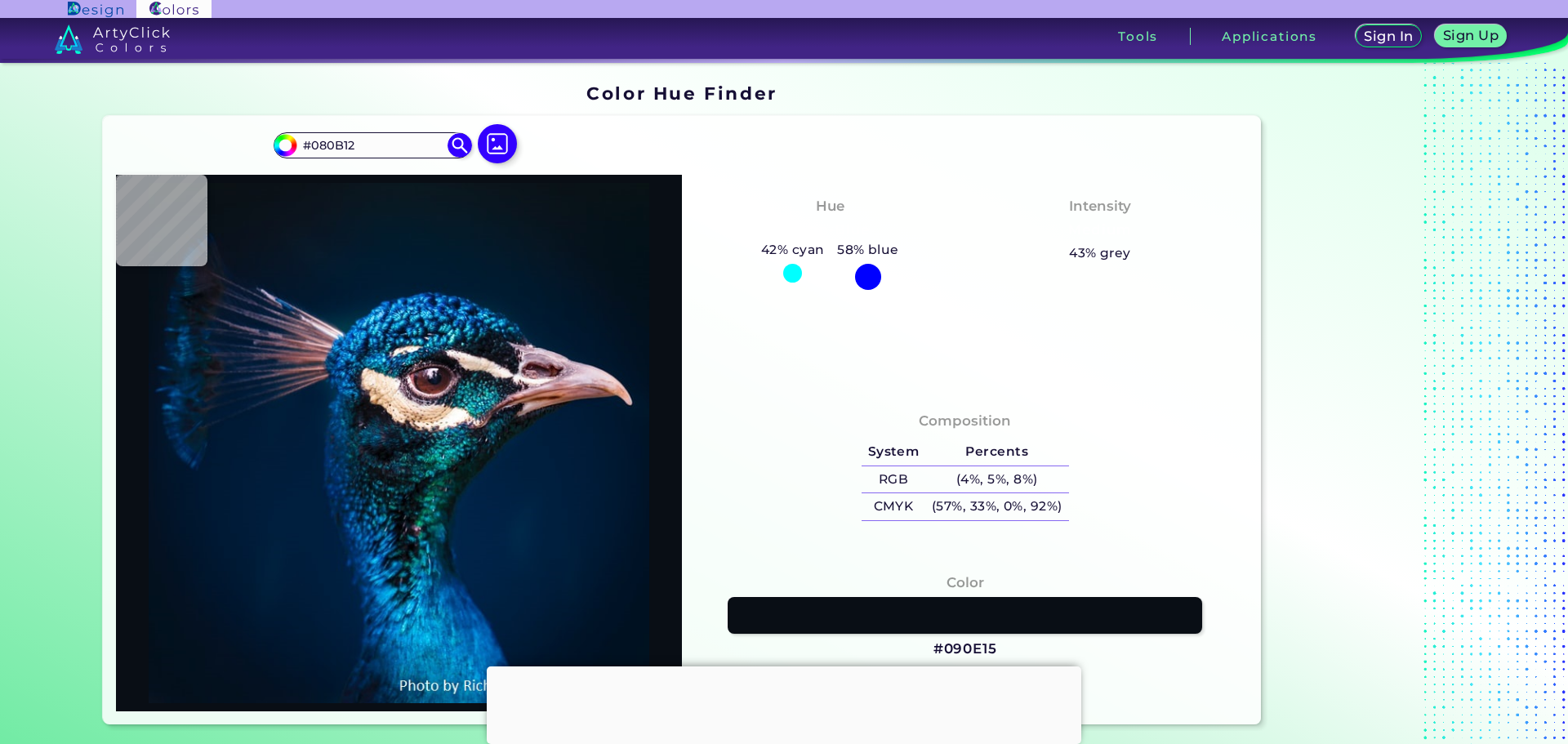
type input "#0D151D"
type input "#09151b"
type input "#09151B"
type input "#0a151e"
type input "#0A151E"
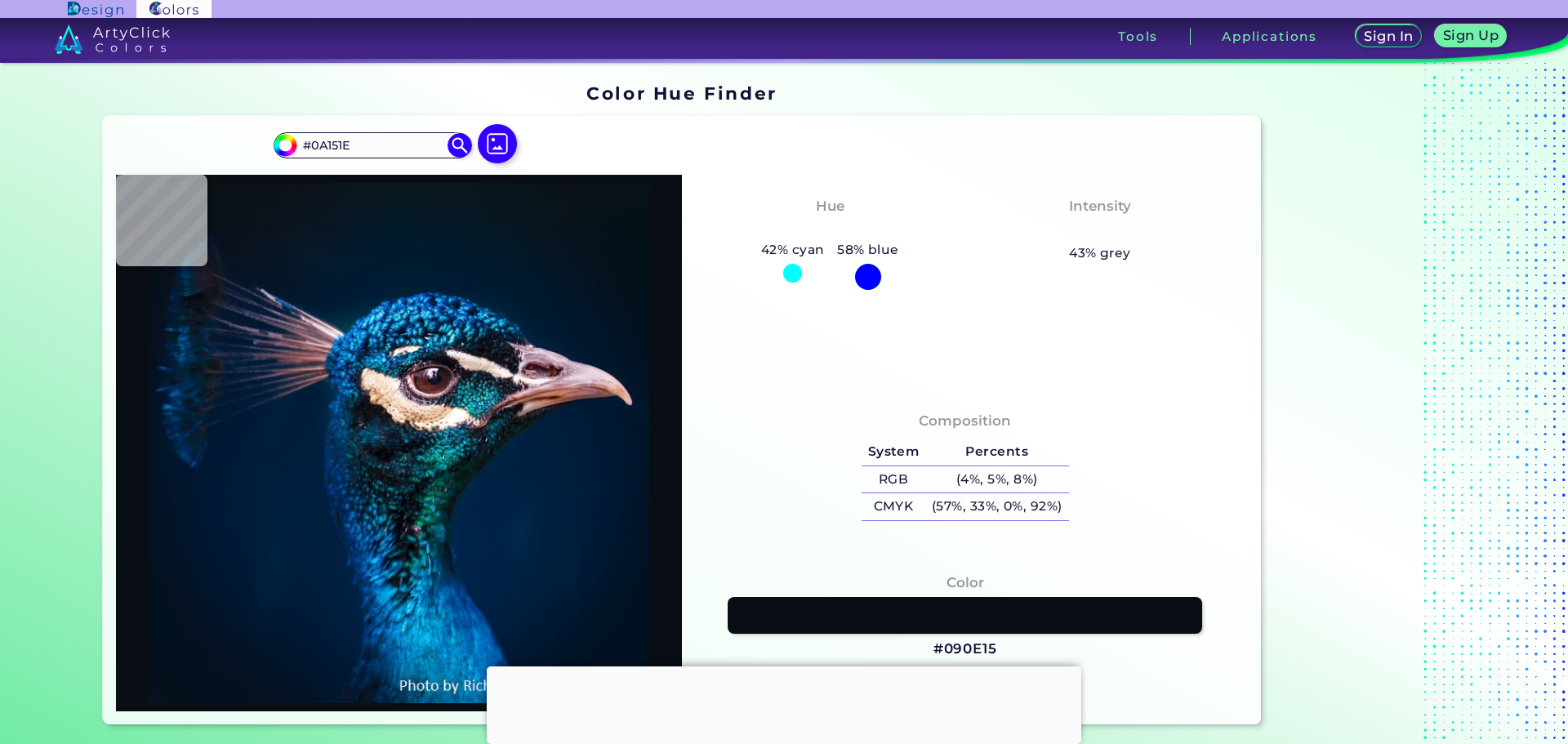
type input "#142431"
type input "#11202b"
type input "#11202B"
type input "#030e17"
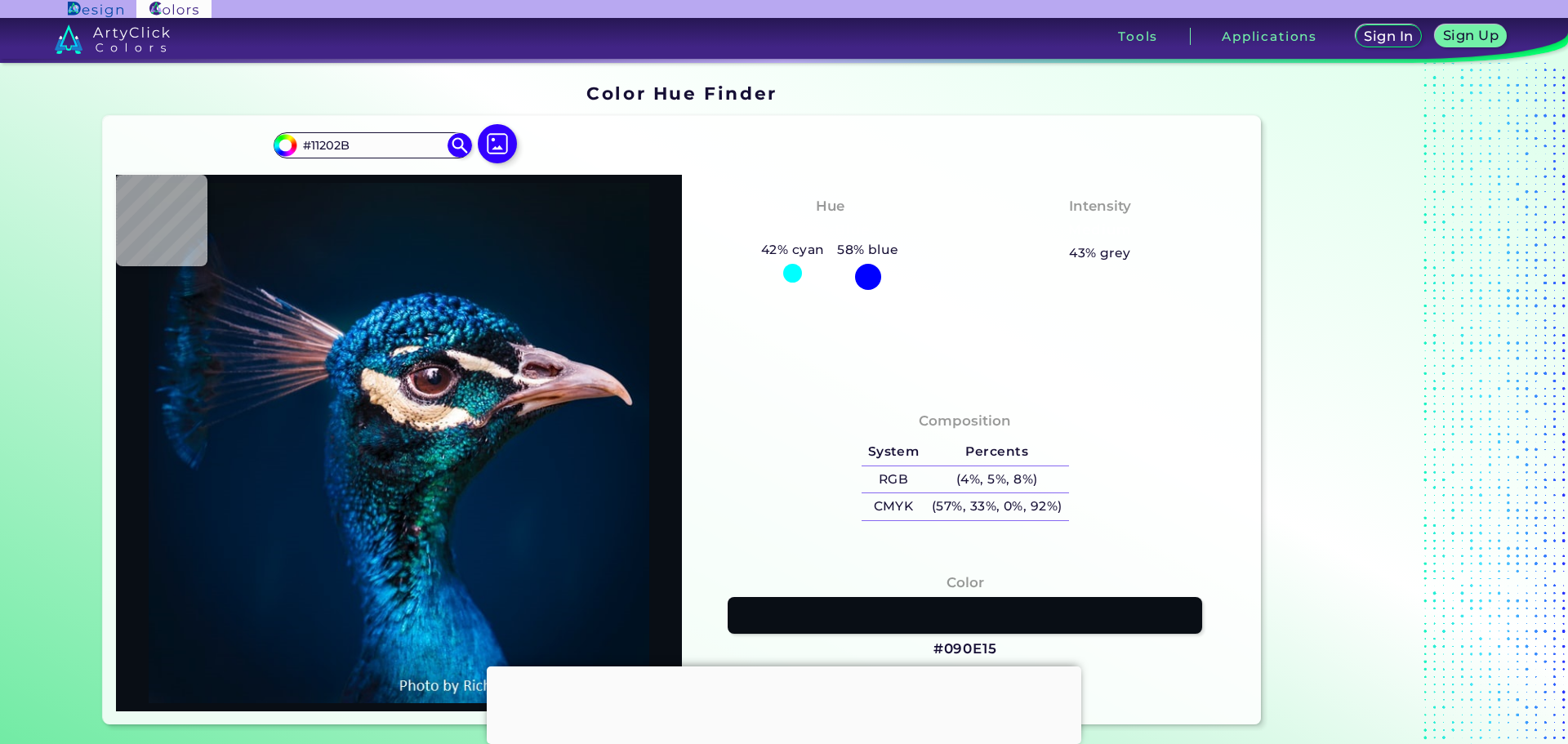
type input "#030E17"
type input "#00080f"
type input "#00080F"
type input "#020b13"
type input "#020B13"
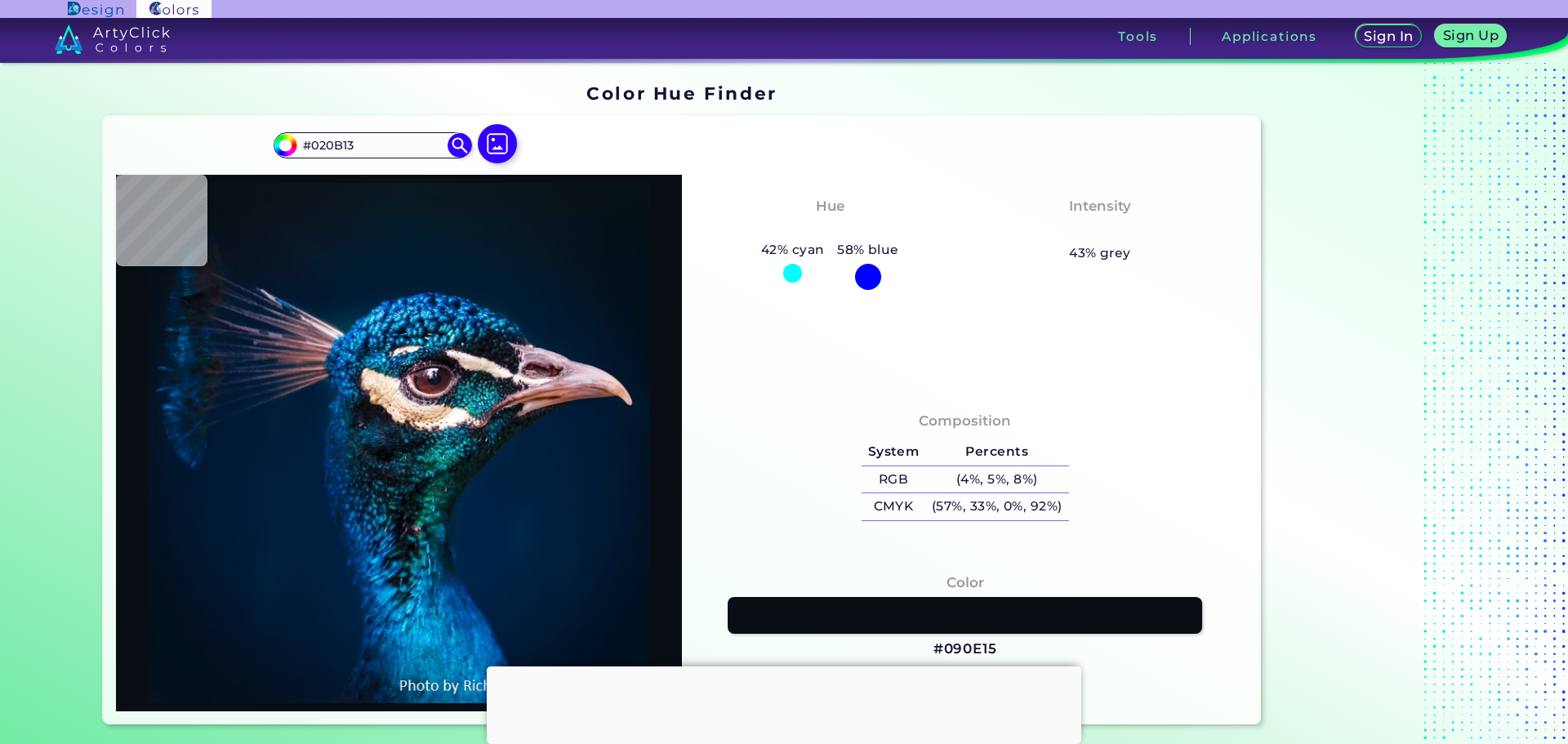
type input "#0a121d"
type input "#0A121D"
type input "#0b131e"
type input "#0B131E"
type input "#0d111c"
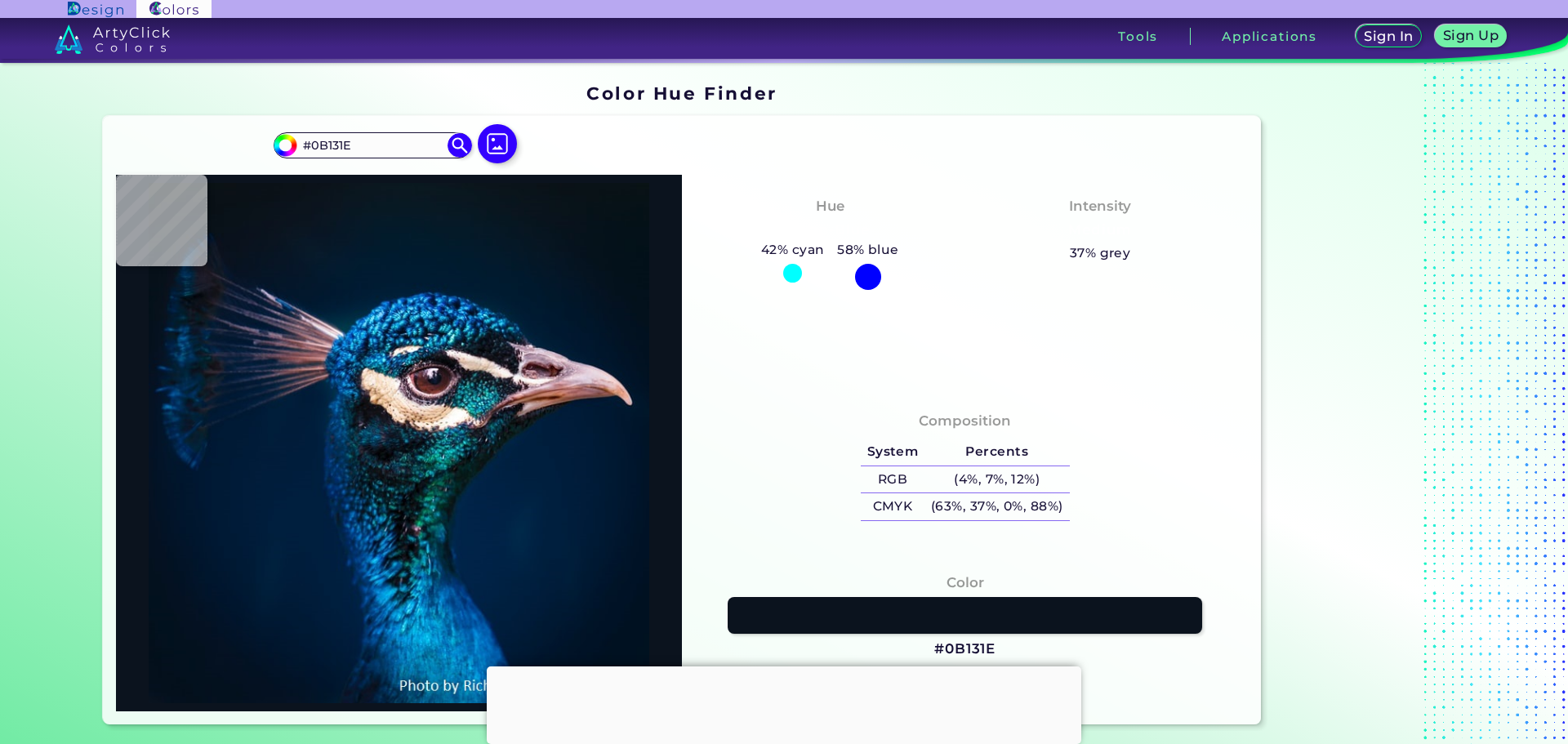
type input "#0D111C"
type input "#0a0d16"
type input "#0A0D16"
type input "#050b14"
type input "#050B14"
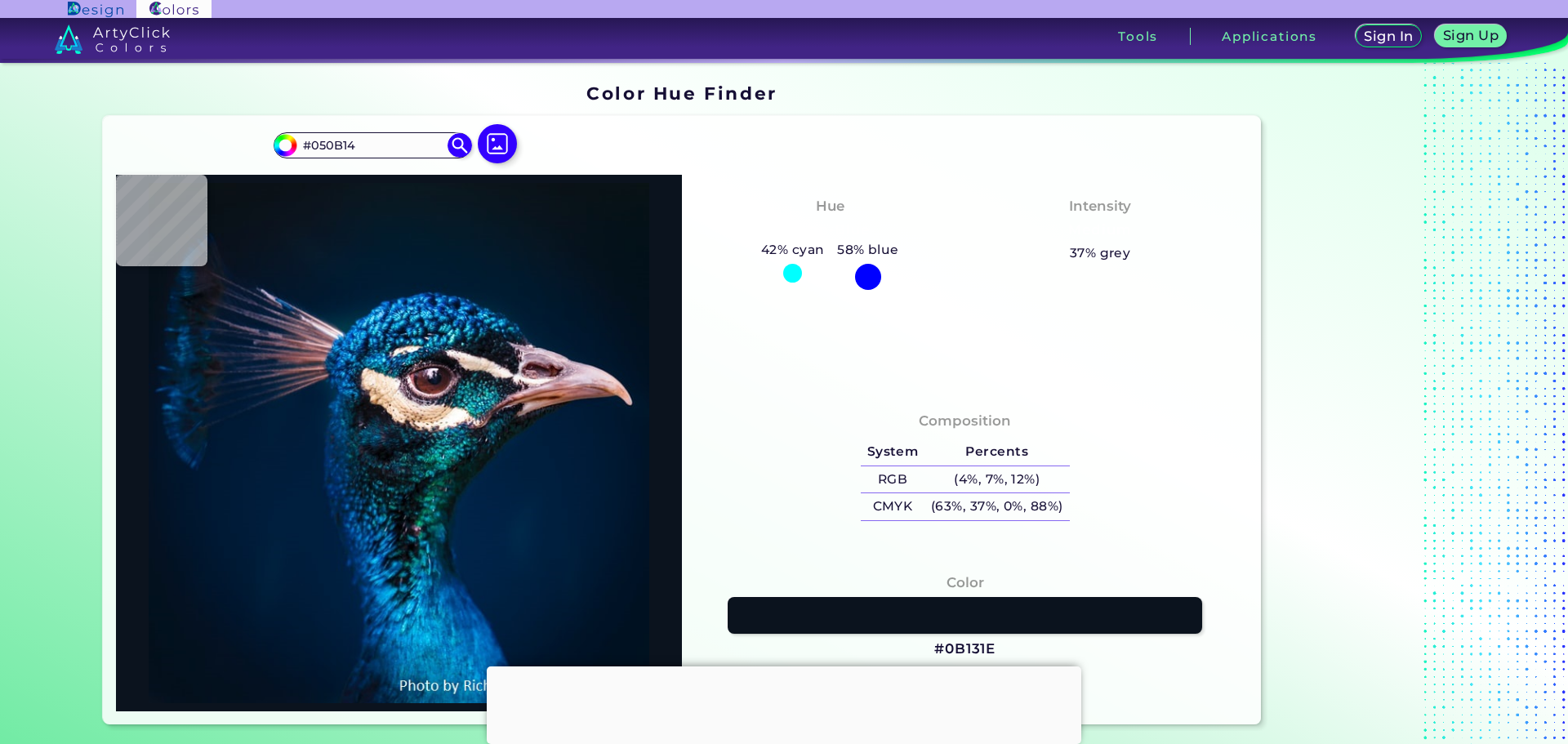
type input "#0c1c25"
type input "#0C1C25"
type input "#010d1a"
type input "#010D1A"
type input "#04182d"
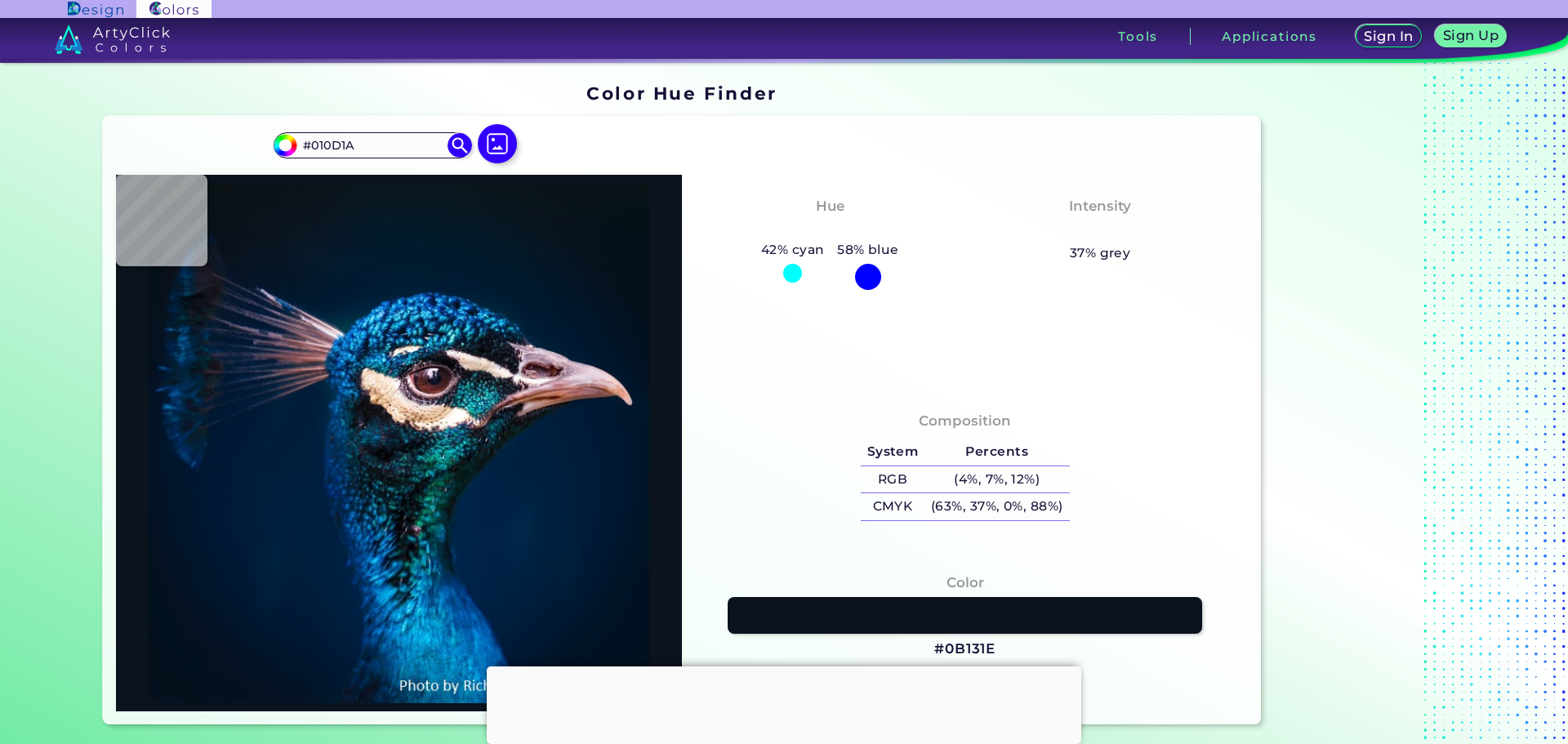
type input "#04182D"
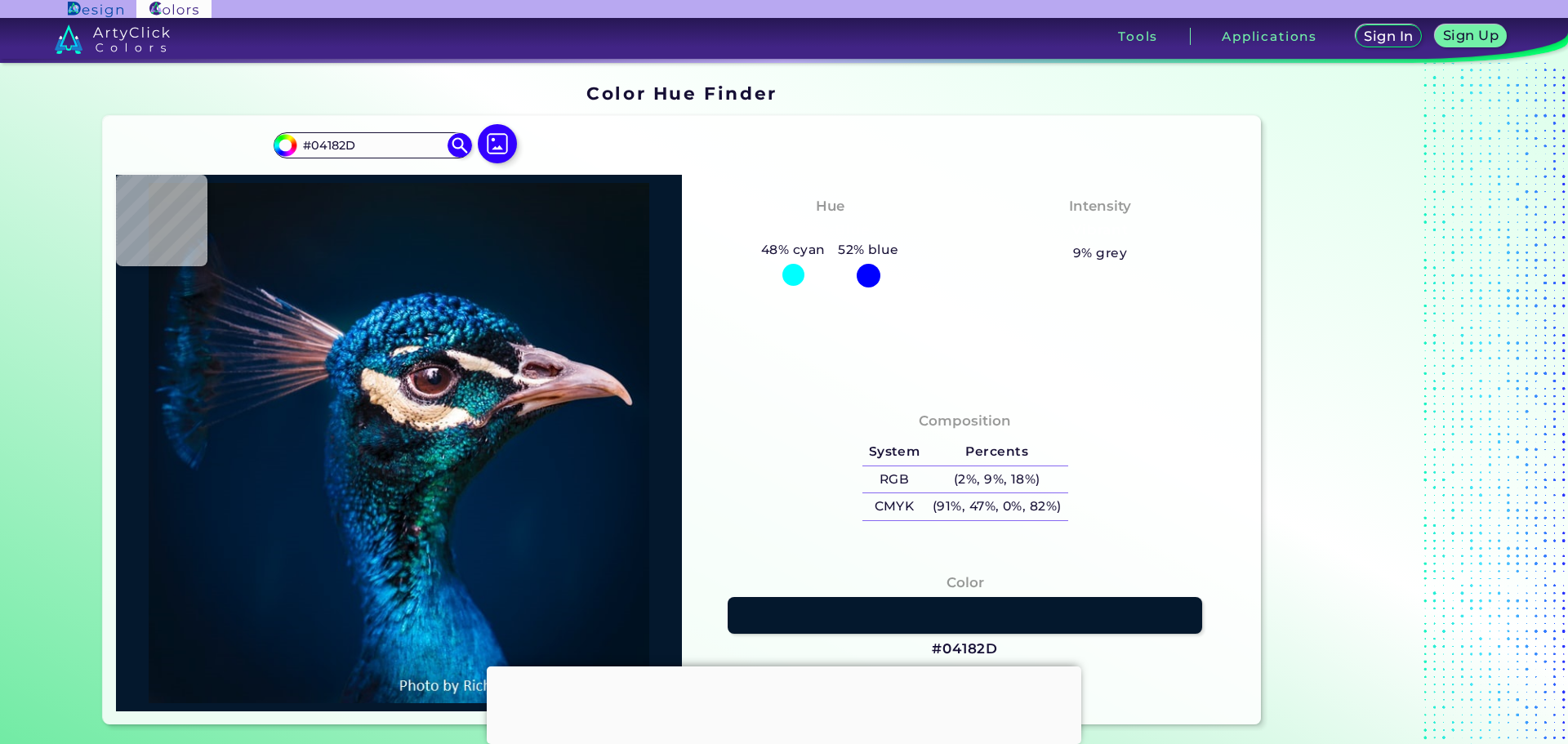
type input "#0a4b67"
type input "#0A4B67"
type input "#1f84a4"
type input "#1F84A4"
type input "#2090b3"
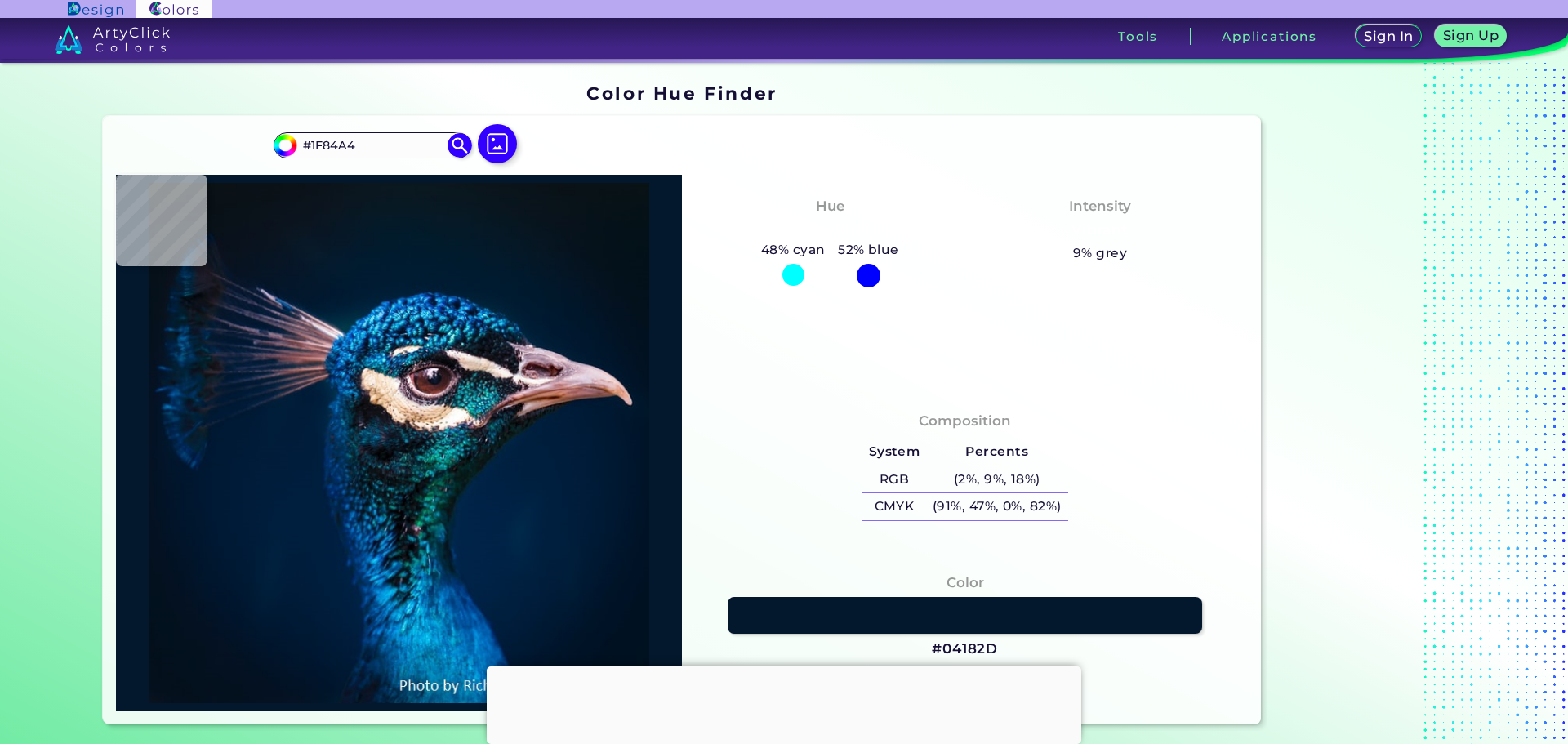
type input "#2090B3"
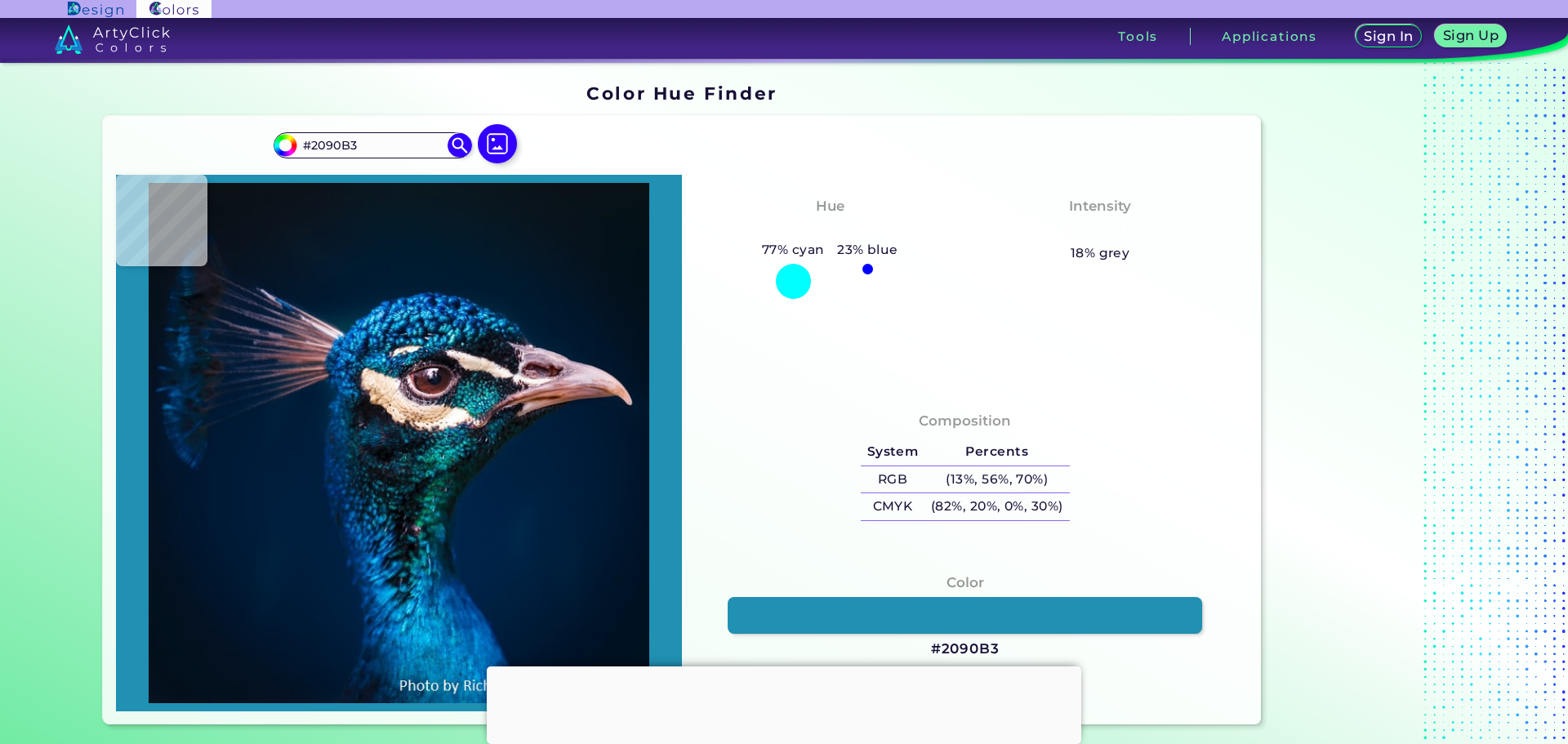
type input "#34bbde"
type input "#34BBDE"
type input "#35c5e9"
type input "#35C5E9"
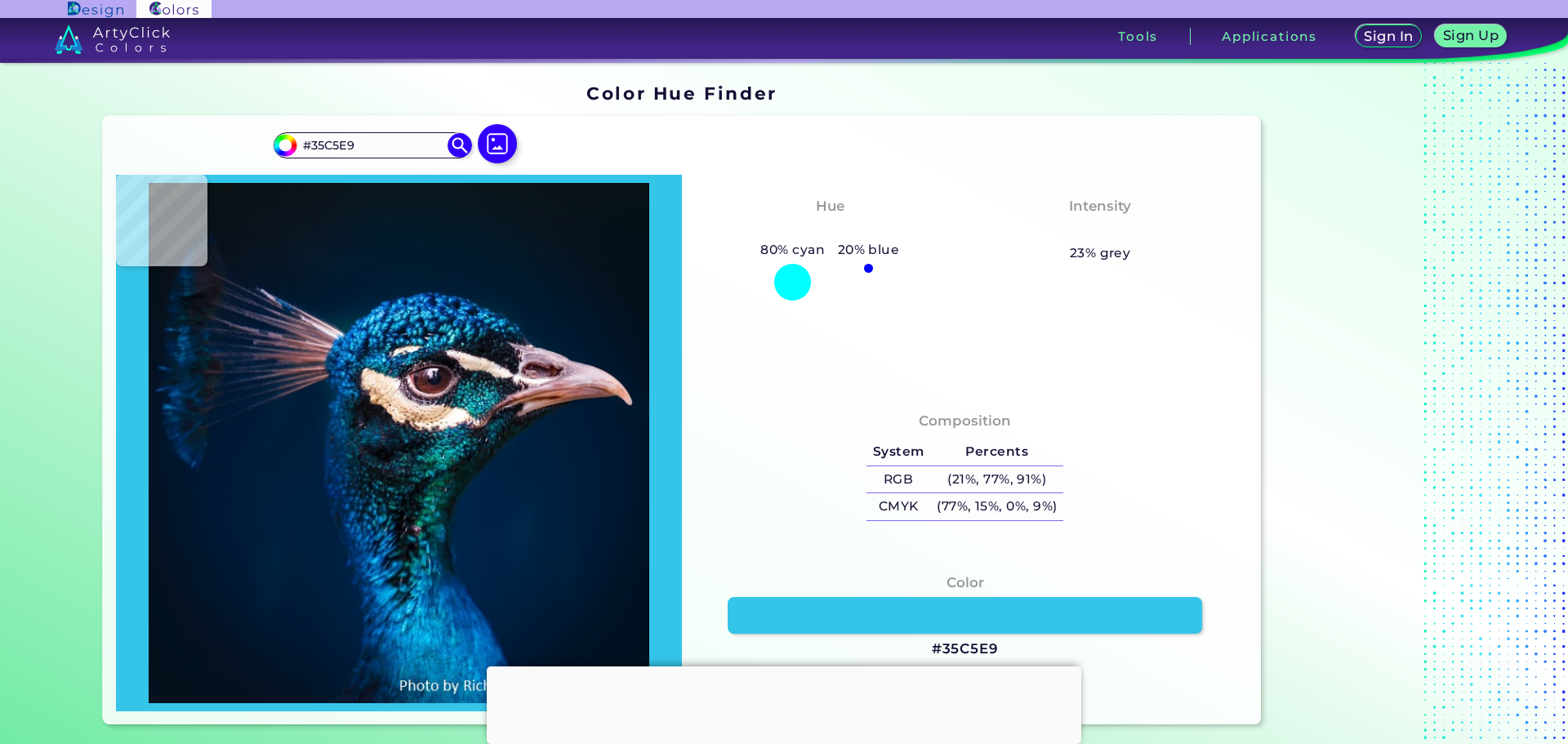
type input "#043d66"
type input "#043D66"
type input "#002540"
type input "#014d70"
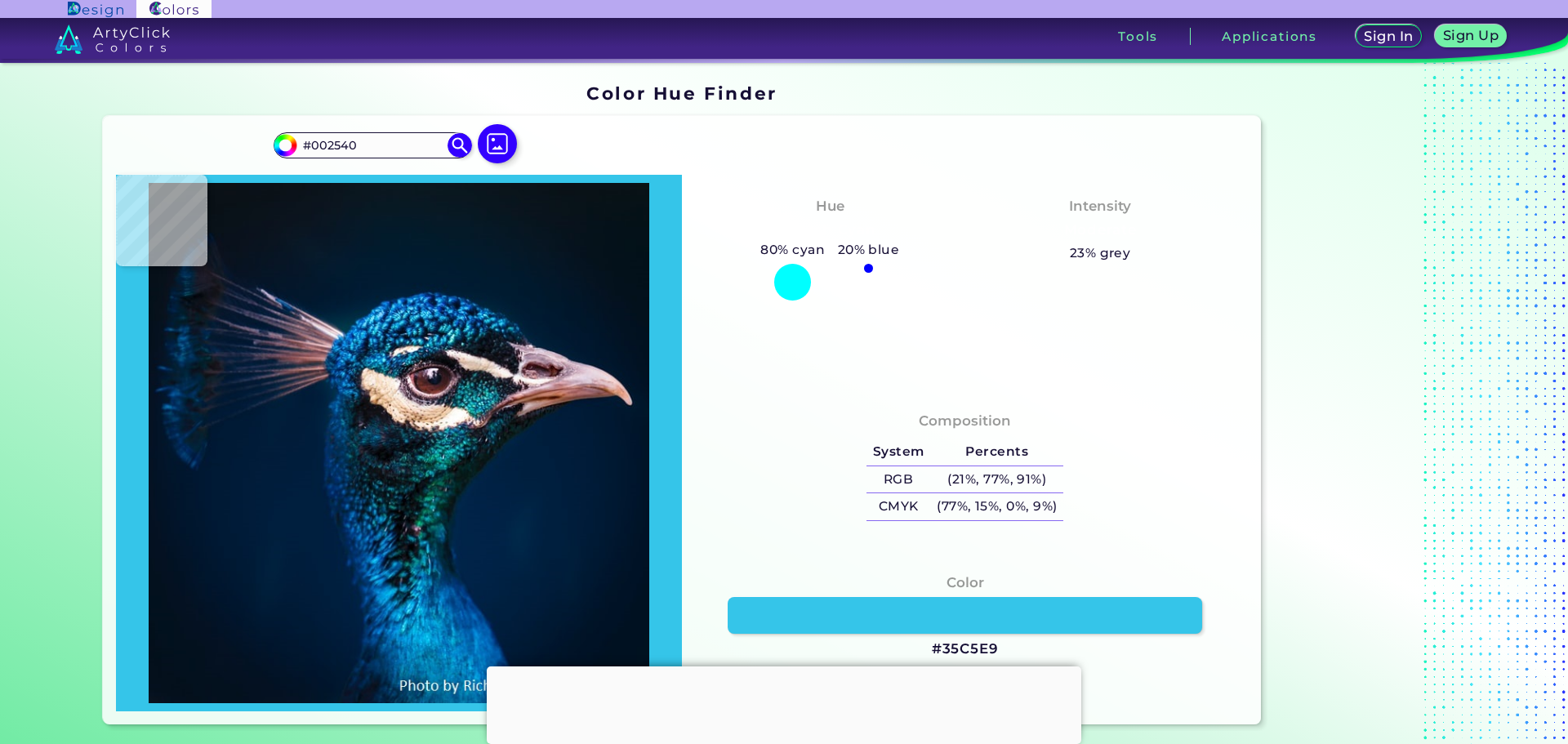
type input "#014D70"
type input "#0b5d81"
type input "#0B5D81"
type input "#197aa8"
type input "#197AA8"
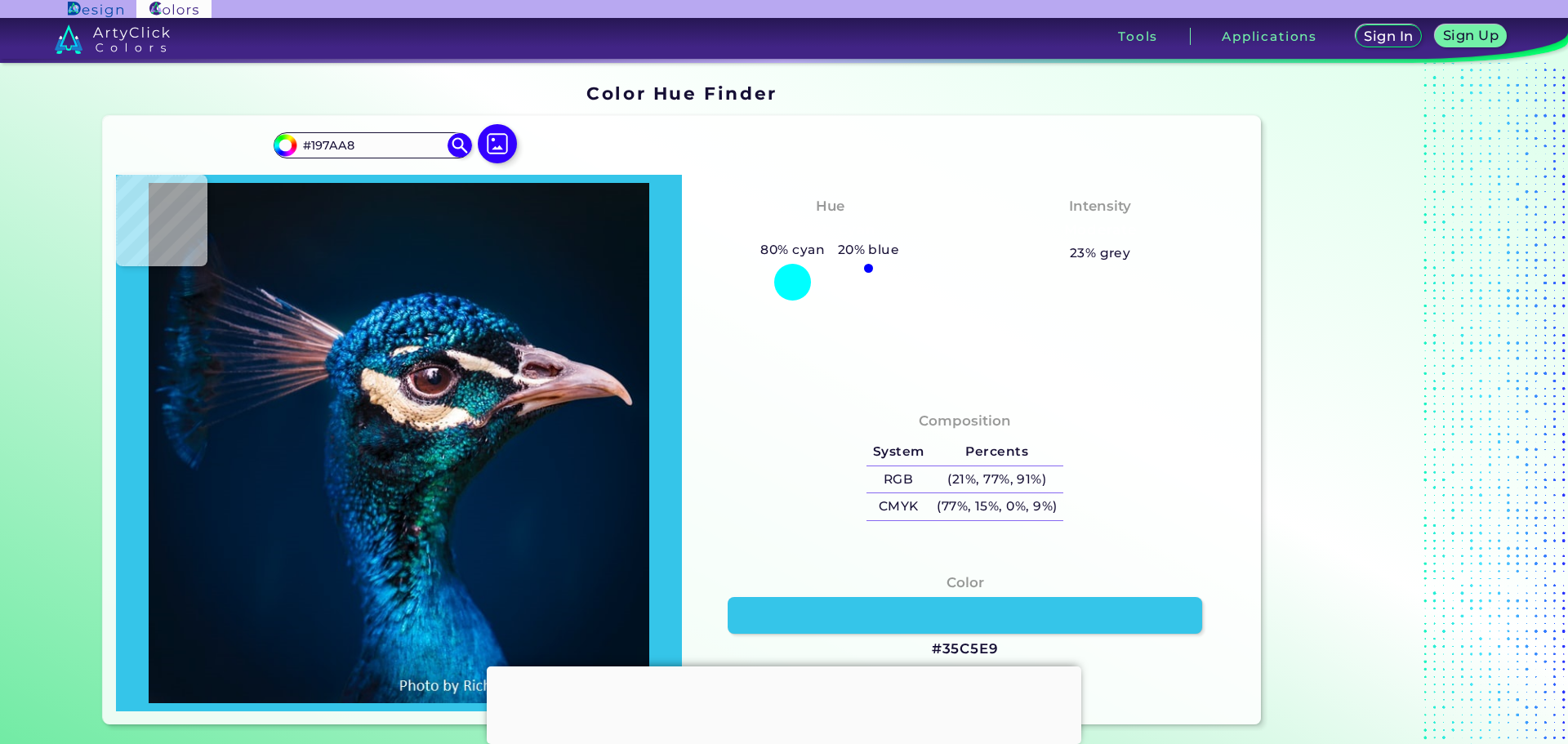
type input "#0e517c"
type input "#0E517C"
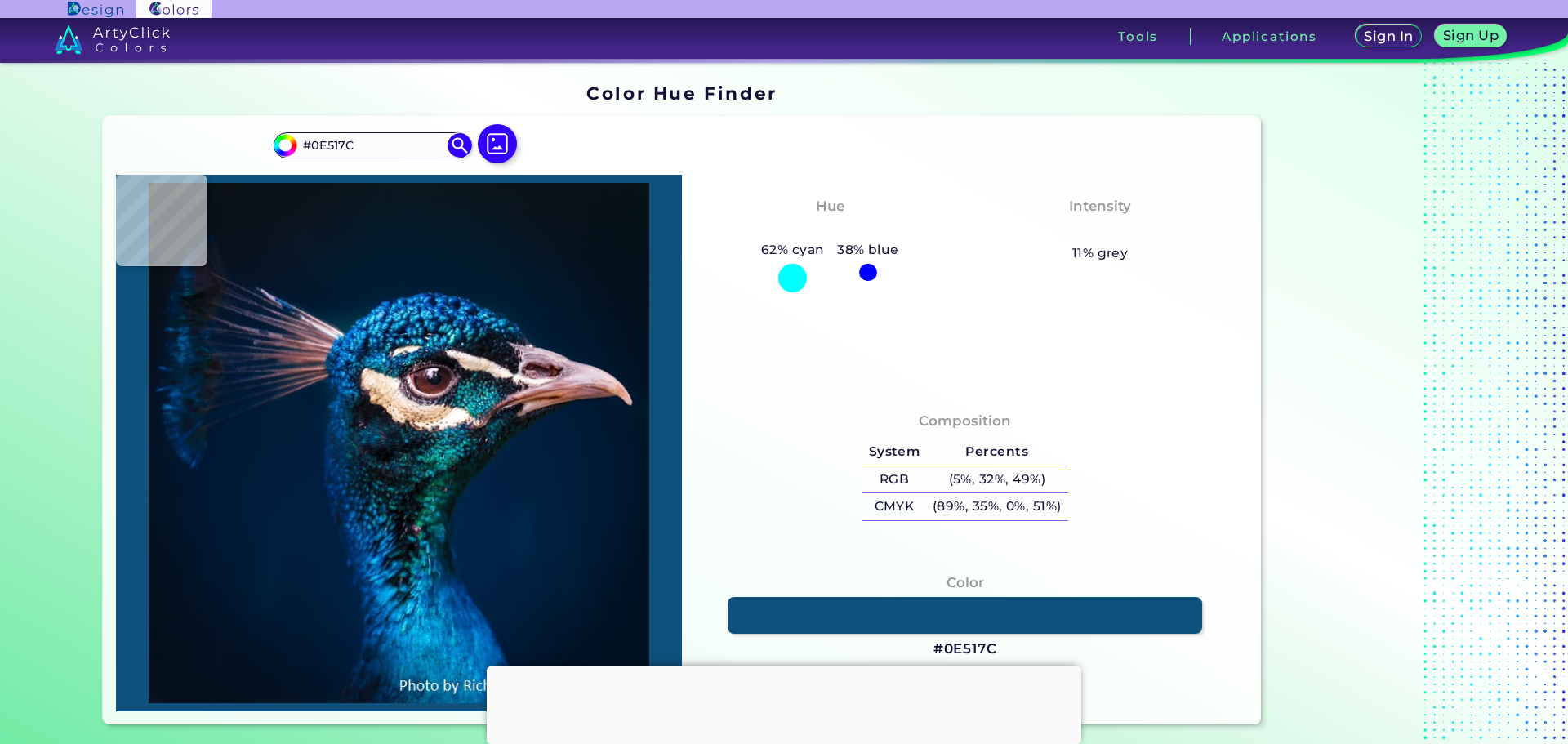
type input "#002247"
type input "#00284f"
type input "#00284F"
type input "#044987"
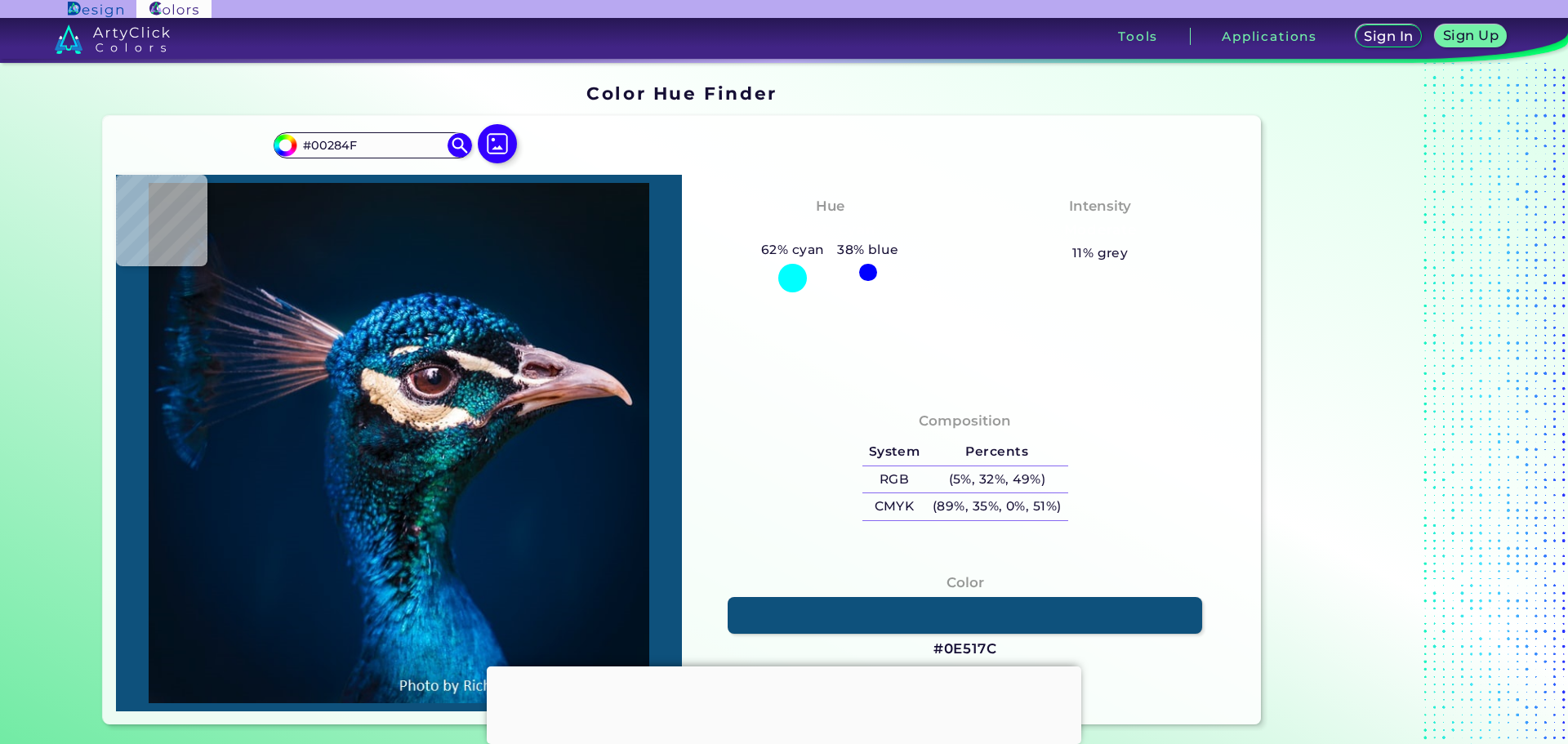
type input "#044987"
type input "#1c85c8"
type input "#1C85C8"
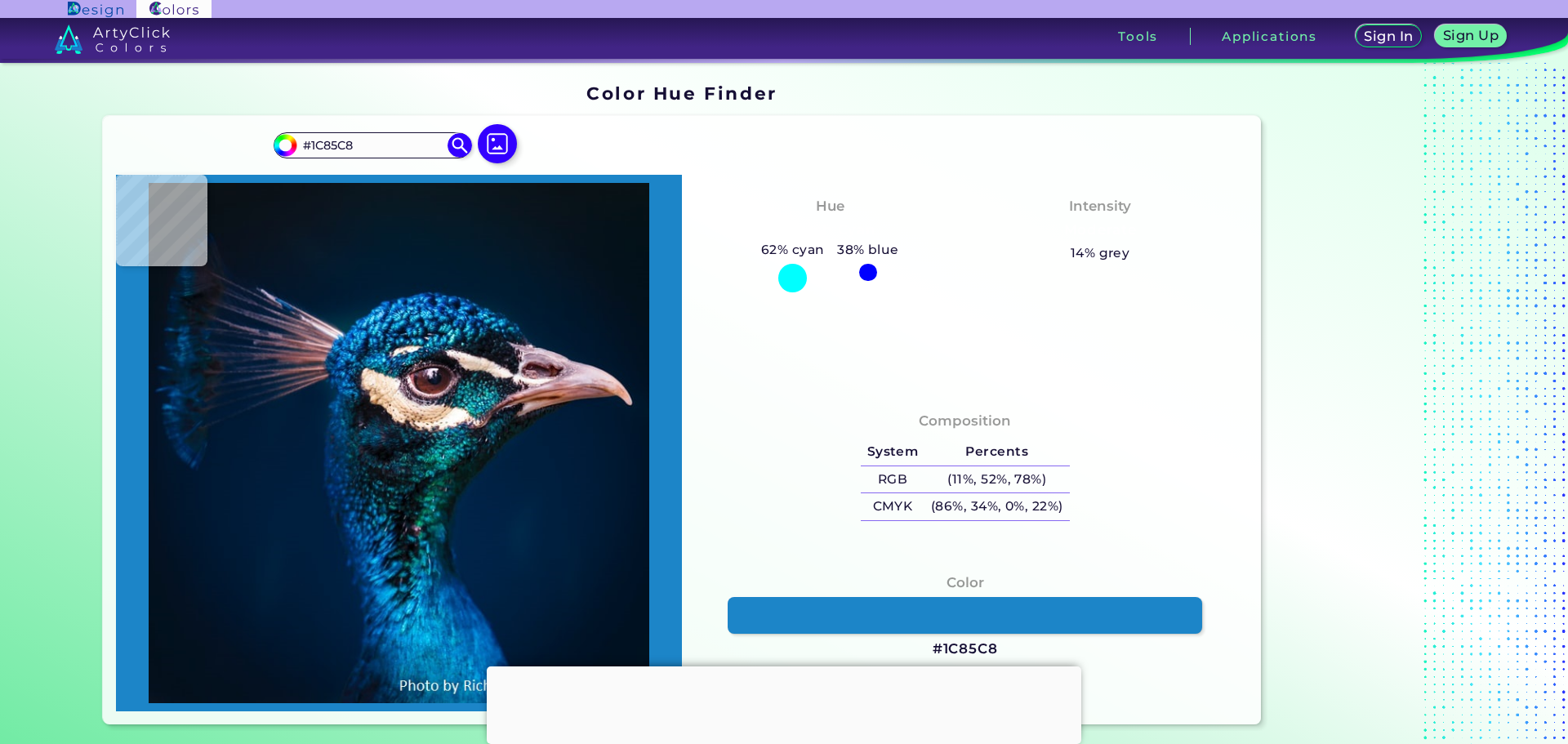
type input "#3bb9ee"
type input "#3BB9EE"
type input "#1f8ec0"
type input "#1F8EC0"
type input "#03648c"
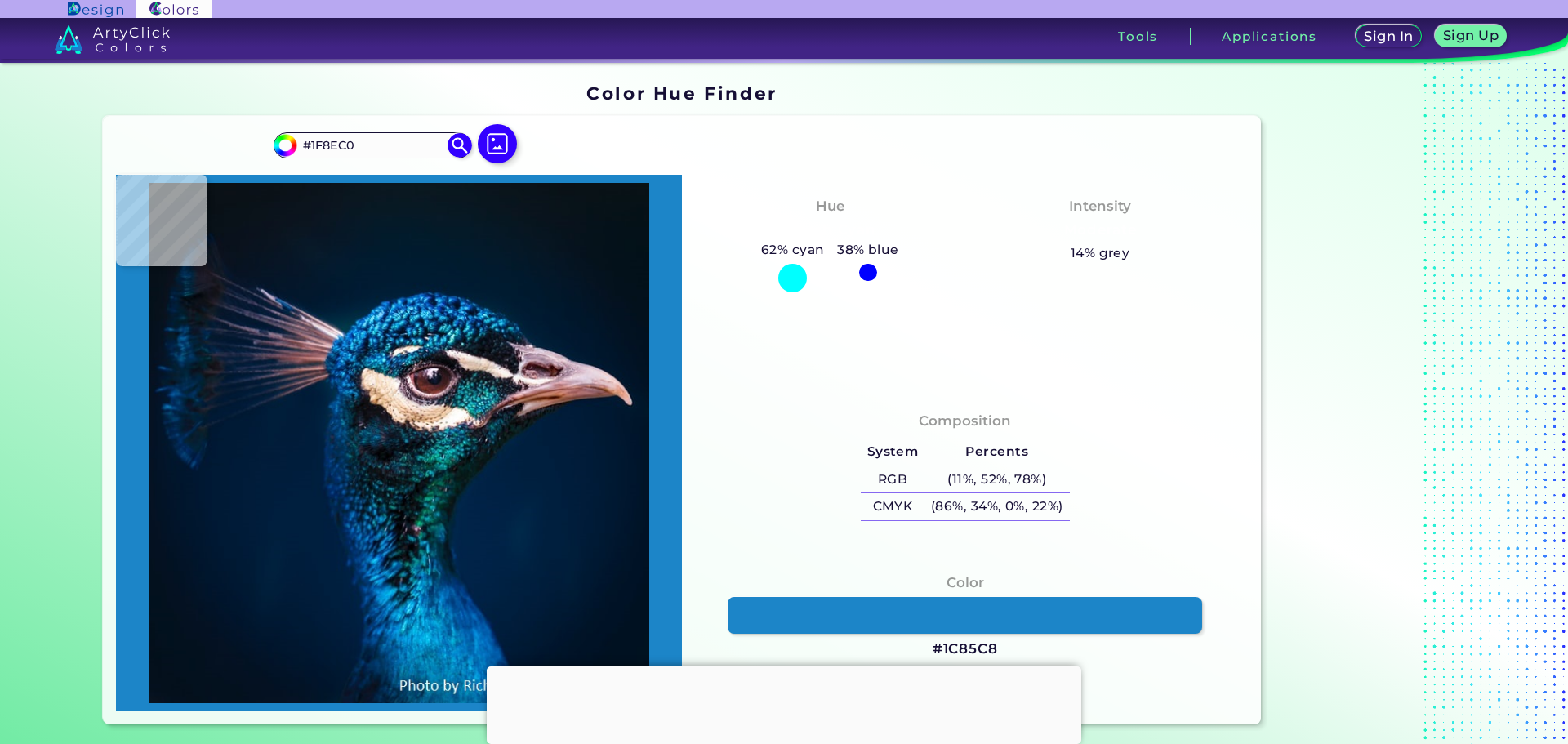
type input "#03648C"
type input "#024d74"
type input "#024D74"
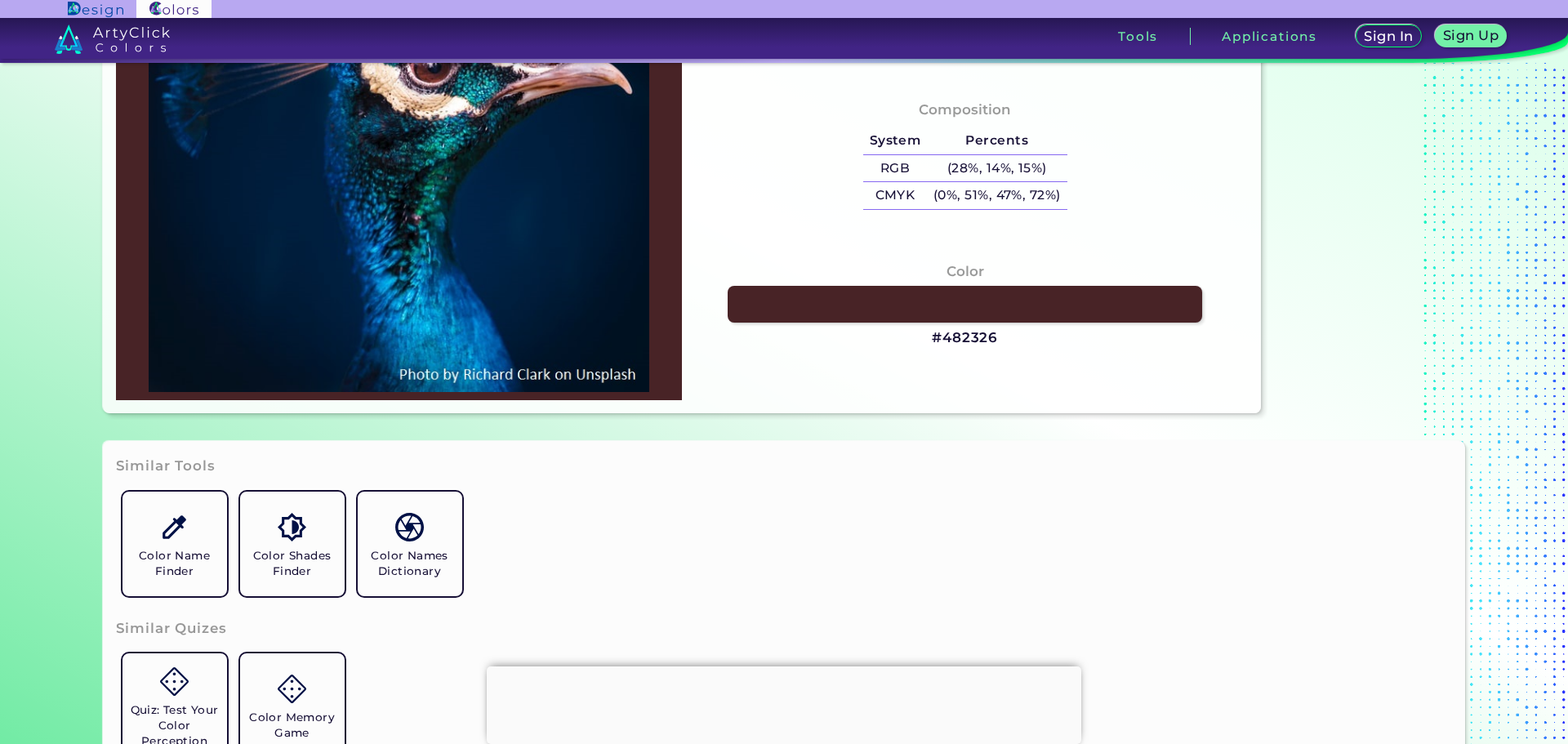
scroll to position [572, 0]
